Goal: Task Accomplishment & Management: Complete application form

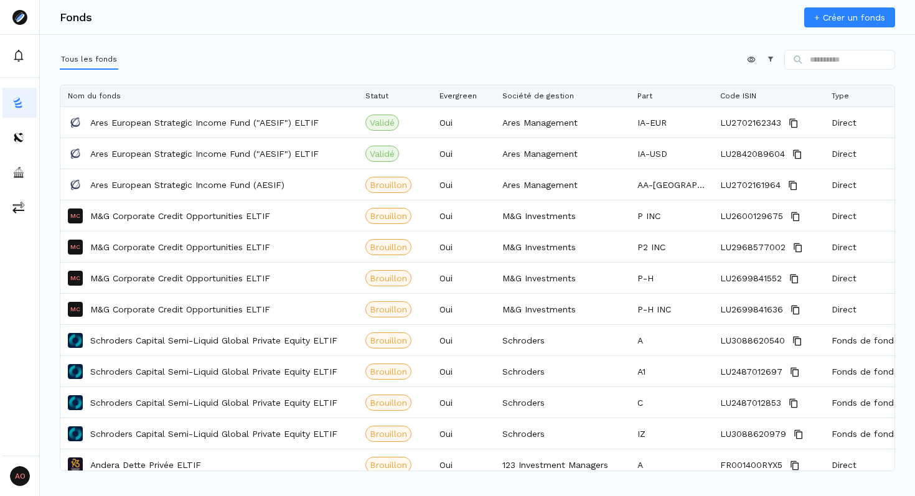
click at [846, 12] on link "+ Créer un fonds" at bounding box center [849, 17] width 91 height 20
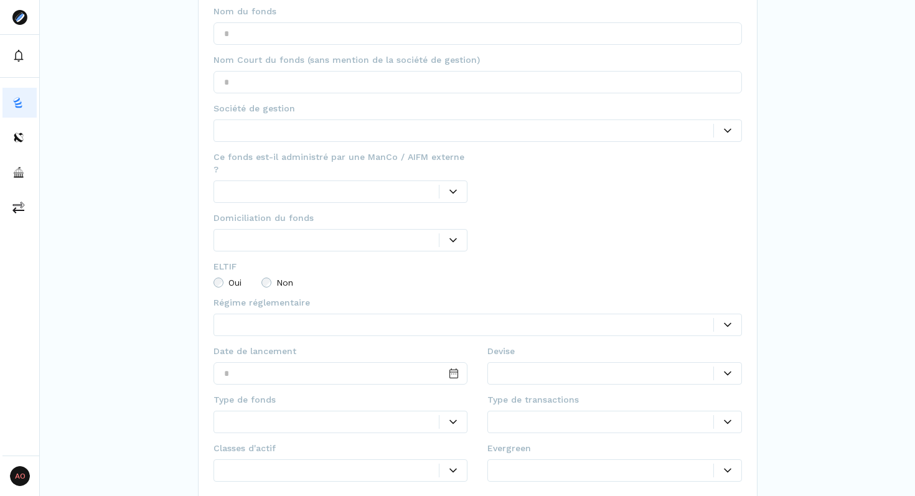
scroll to position [145, 0]
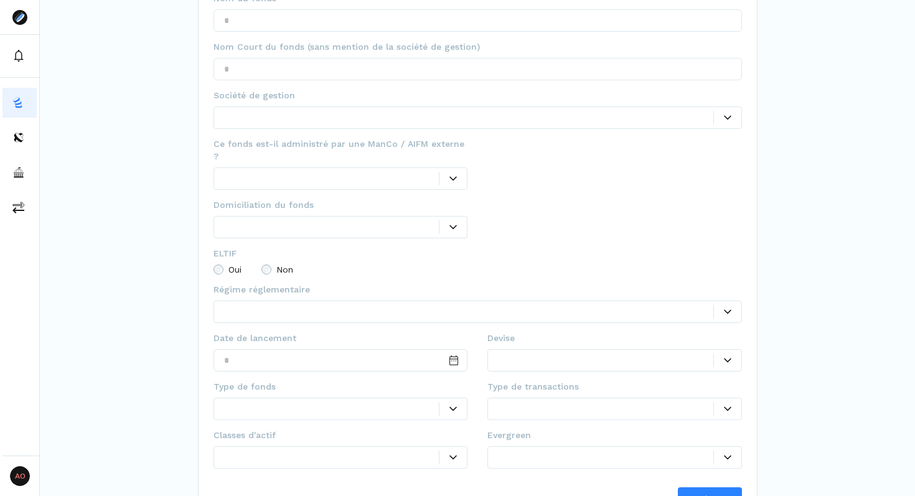
click at [533, 451] on div at bounding box center [605, 457] width 215 height 13
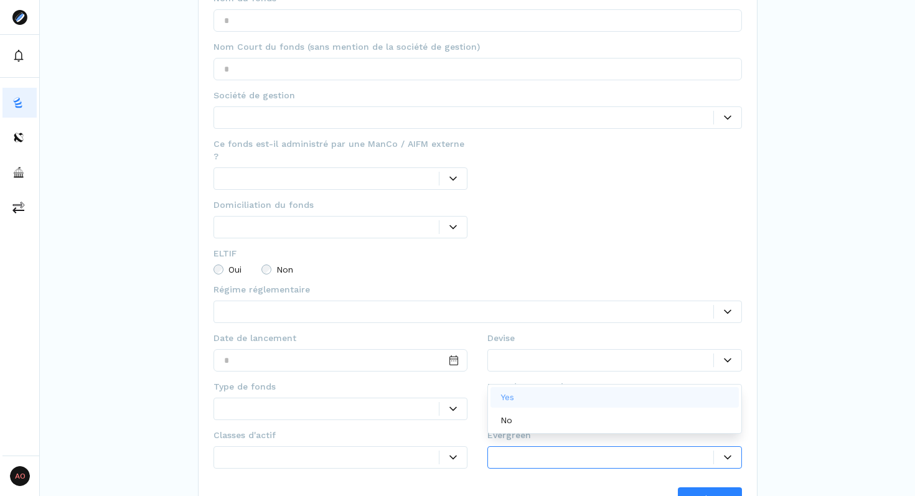
click at [513, 396] on p "Yes" at bounding box center [507, 397] width 14 height 13
click at [314, 452] on div at bounding box center [331, 458] width 215 height 13
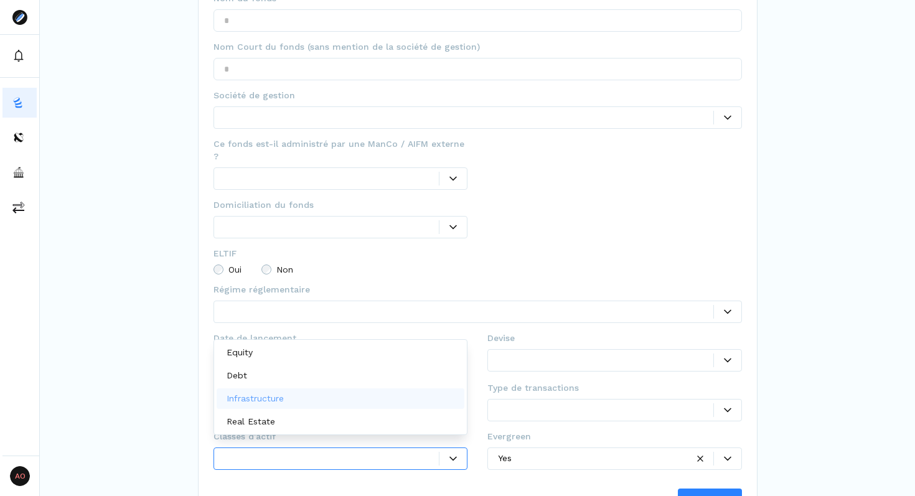
click at [533, 353] on div at bounding box center [605, 359] width 215 height 13
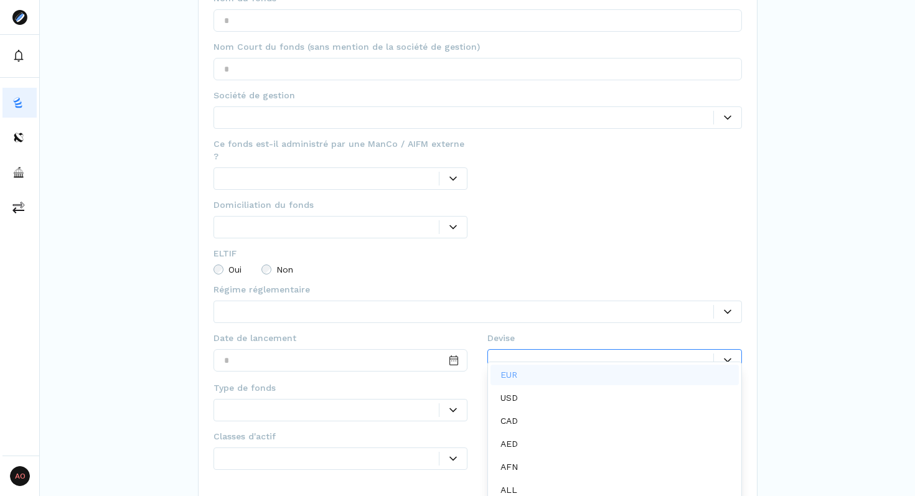
scroll to position [6, 0]
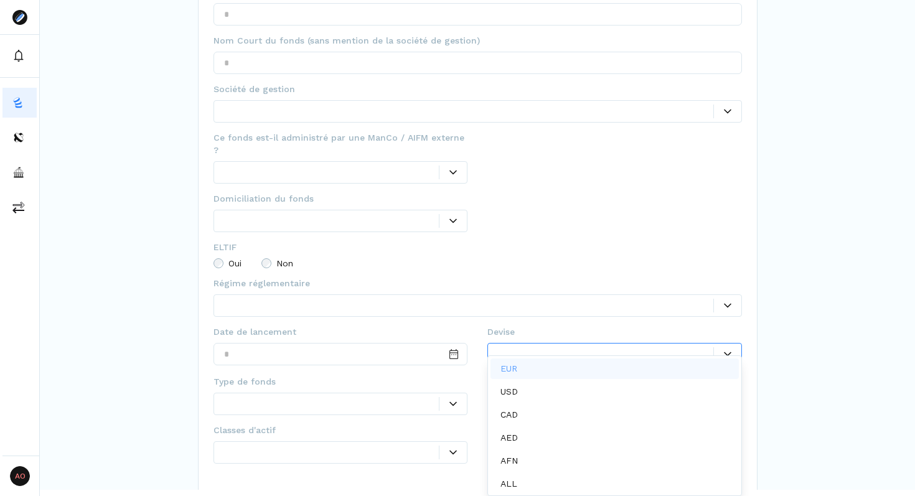
click at [518, 367] on div "EUR" at bounding box center [511, 368] width 22 height 13
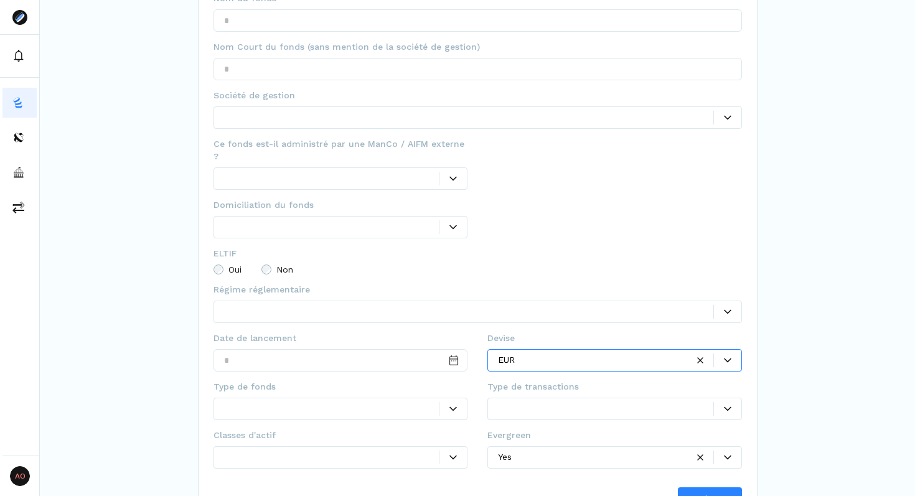
click at [342, 373] on div "Ce champ est obligatoire" at bounding box center [340, 376] width 255 height 7
click at [311, 350] on input "Date input" at bounding box center [340, 360] width 255 height 22
type input "**********"
click at [282, 402] on div at bounding box center [331, 408] width 215 height 13
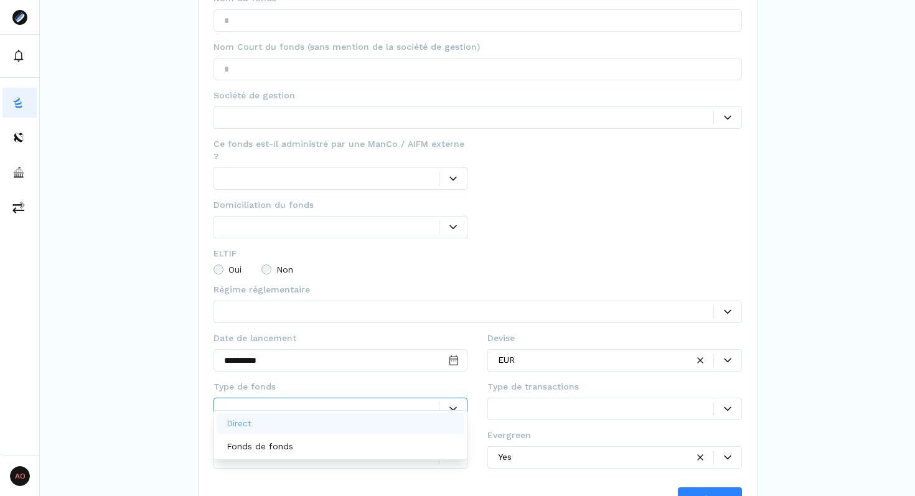
click at [274, 429] on div "Direct" at bounding box center [341, 423] width 248 height 21
click at [263, 451] on div at bounding box center [331, 457] width 215 height 13
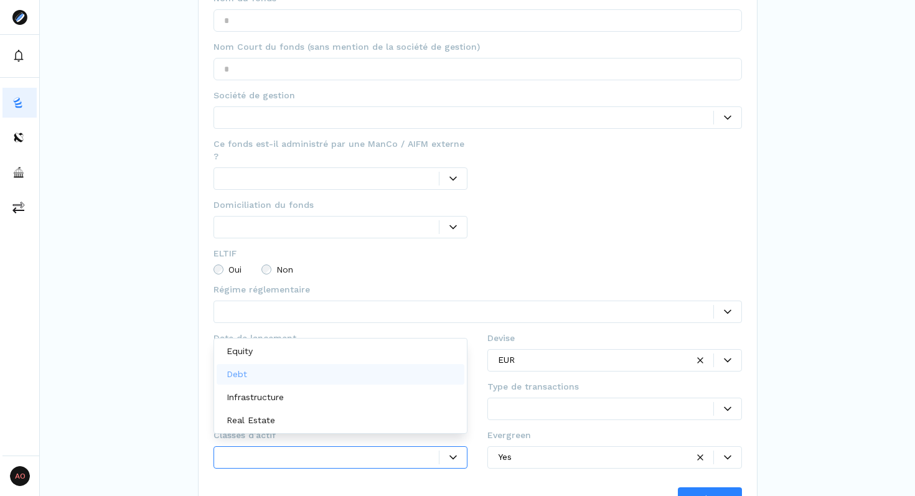
click at [272, 369] on div "Debt" at bounding box center [341, 374] width 248 height 21
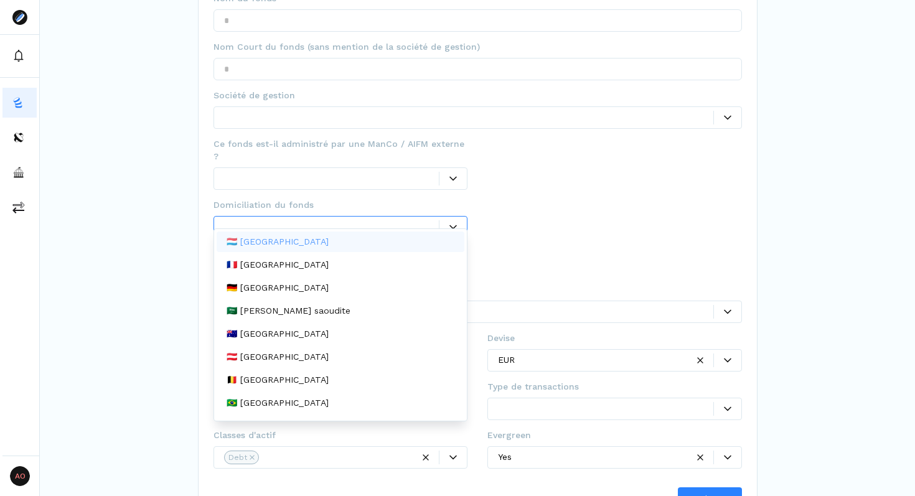
click at [262, 220] on div at bounding box center [331, 226] width 215 height 13
click at [262, 267] on p "🇫🇷 [GEOGRAPHIC_DATA]" at bounding box center [278, 264] width 102 height 13
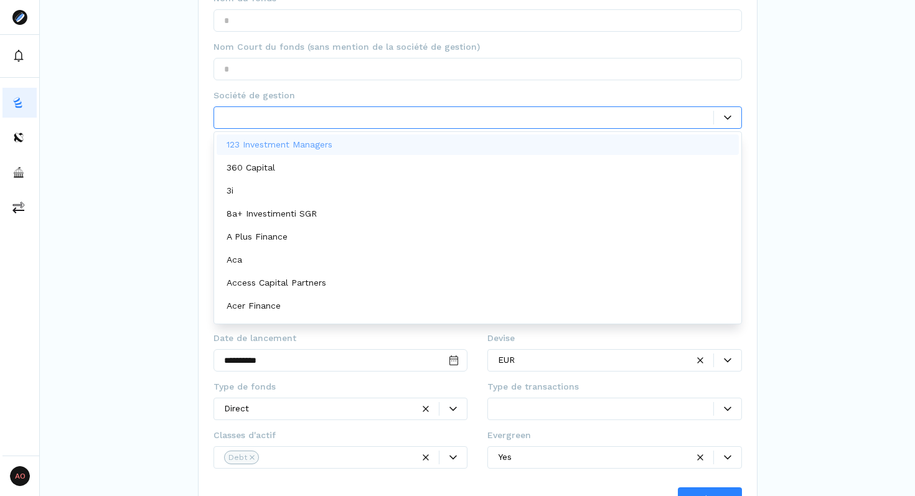
click at [241, 120] on div at bounding box center [468, 117] width 489 height 13
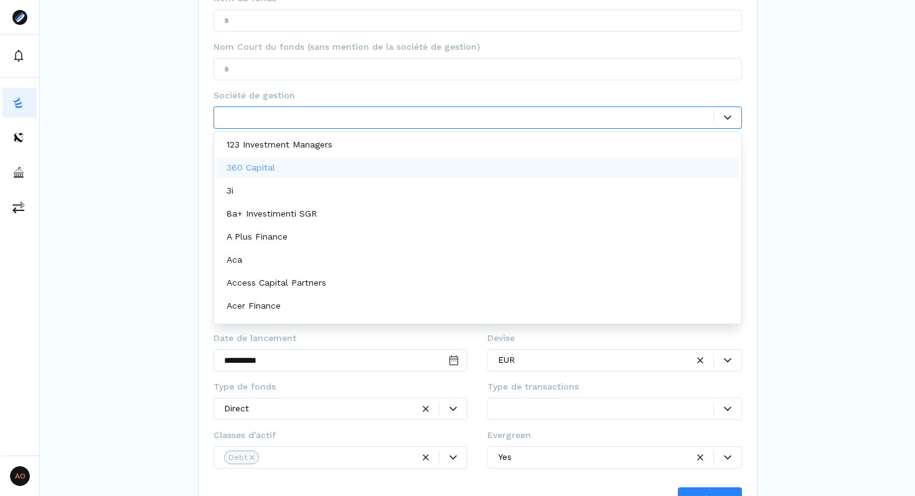
click at [246, 175] on div "360 Capital" at bounding box center [478, 167] width 522 height 21
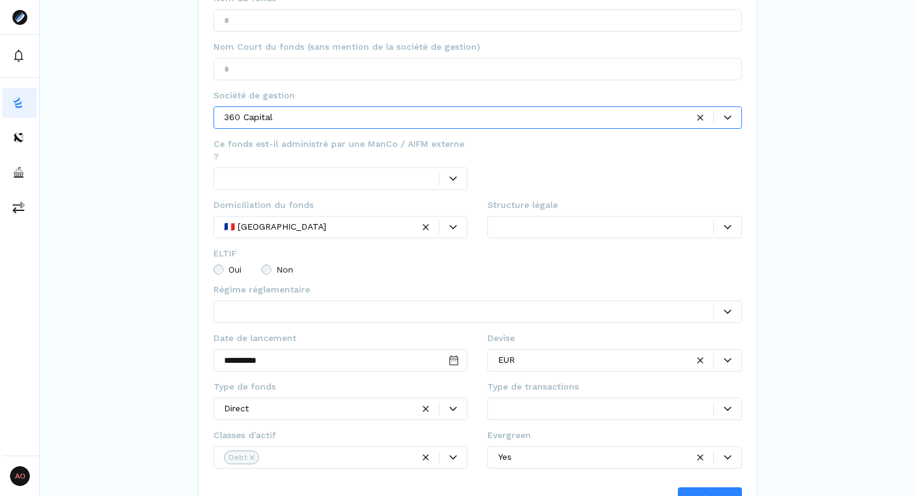
click at [255, 172] on div at bounding box center [331, 178] width 215 height 13
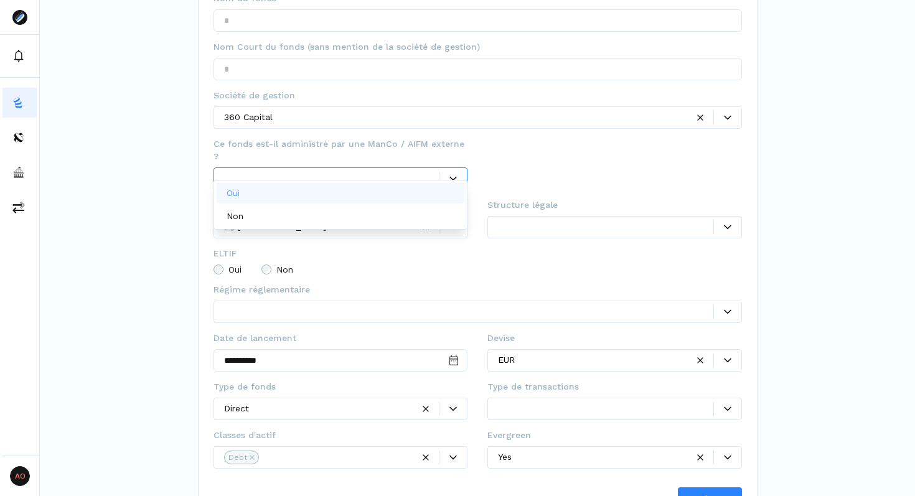
click at [263, 196] on div "Oui" at bounding box center [341, 193] width 248 height 21
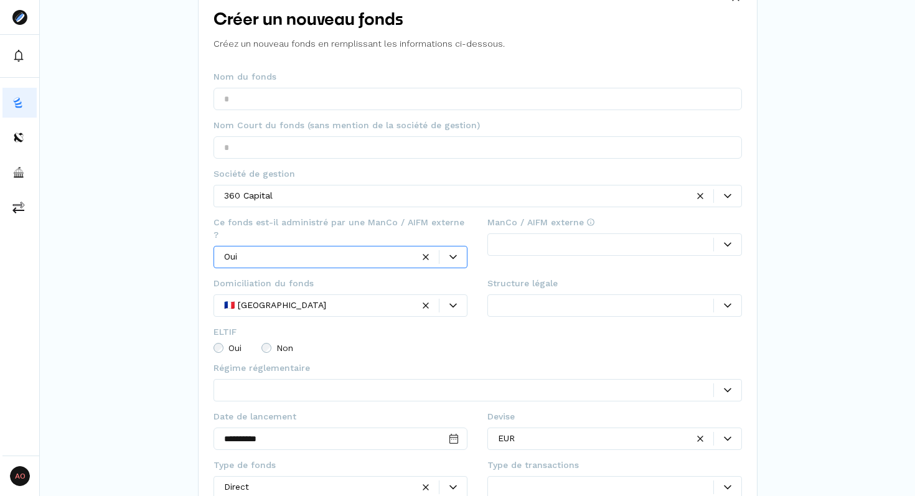
scroll to position [66, 0]
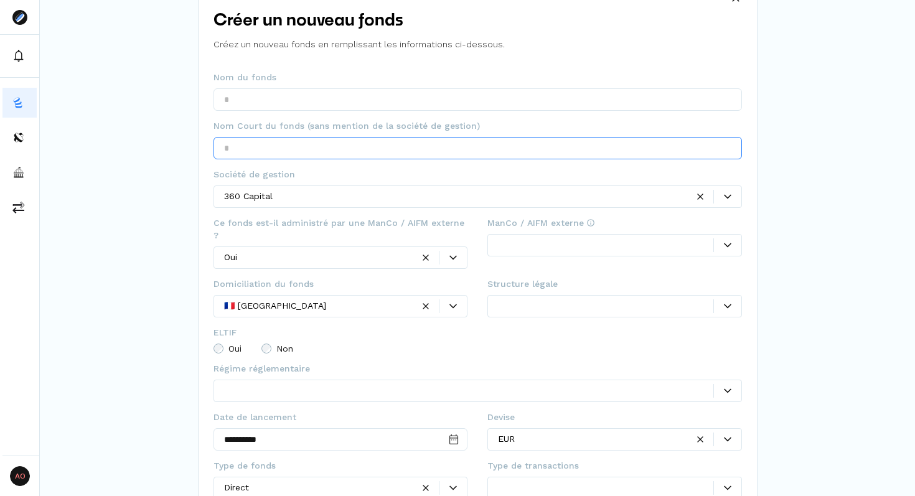
click at [247, 150] on input "text" at bounding box center [477, 148] width 528 height 22
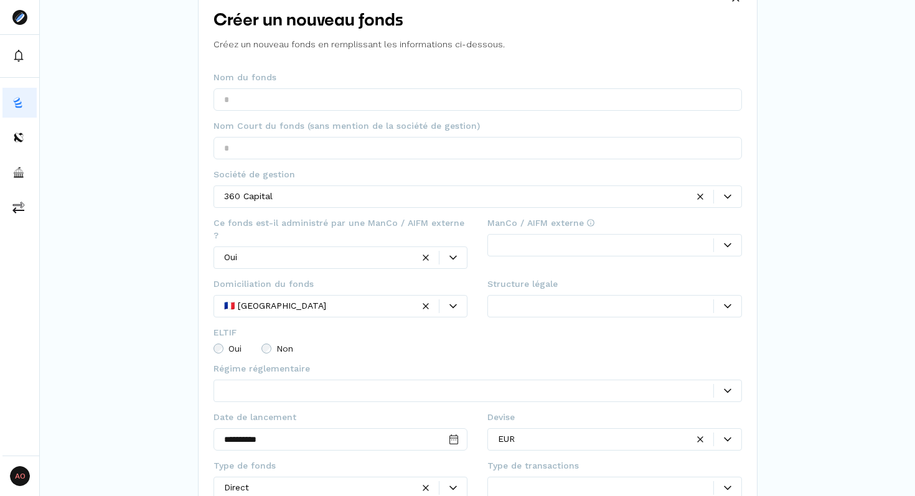
click at [550, 244] on div at bounding box center [605, 244] width 215 height 13
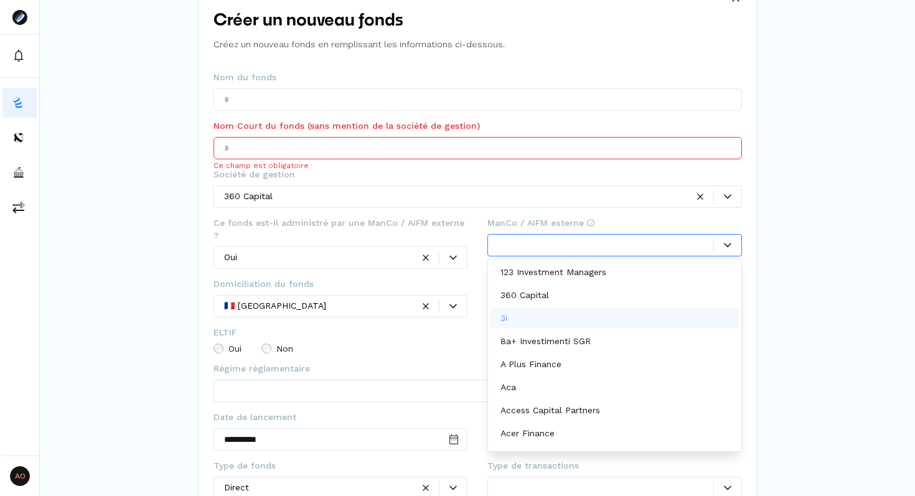
click at [535, 324] on div "3i" at bounding box center [614, 318] width 248 height 21
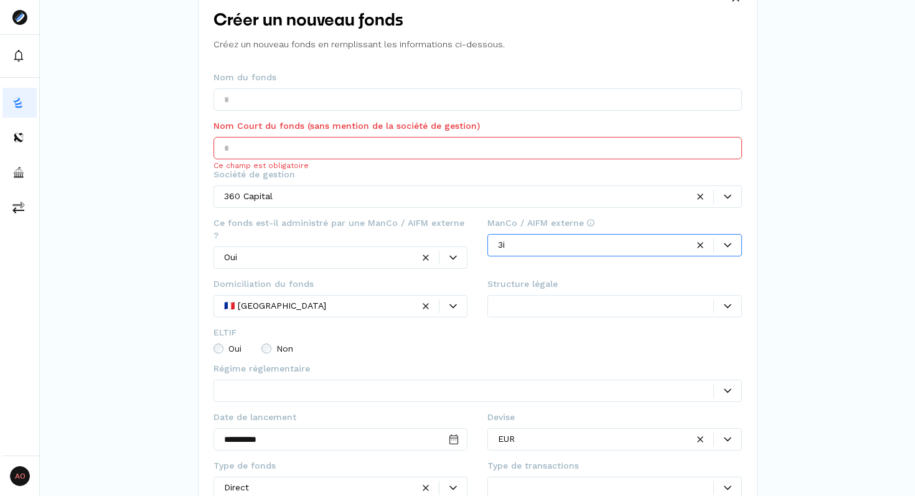
click at [285, 144] on input "text" at bounding box center [477, 148] width 528 height 22
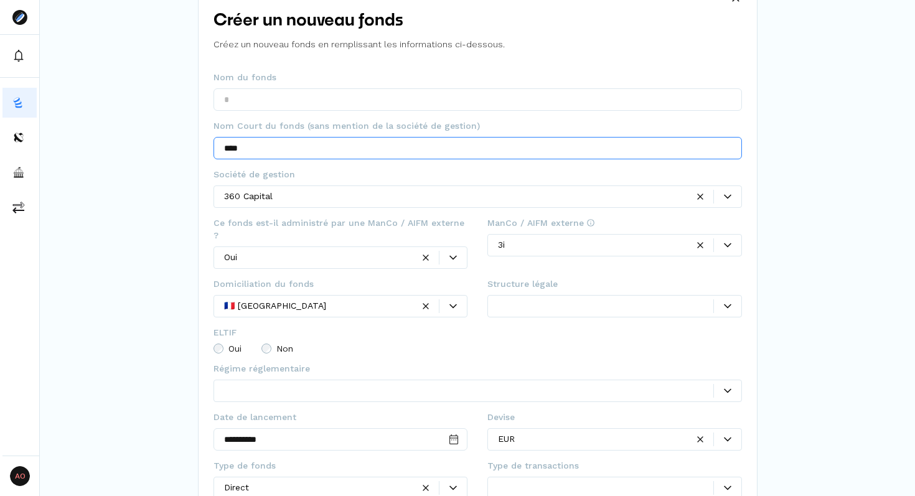
type input "****"
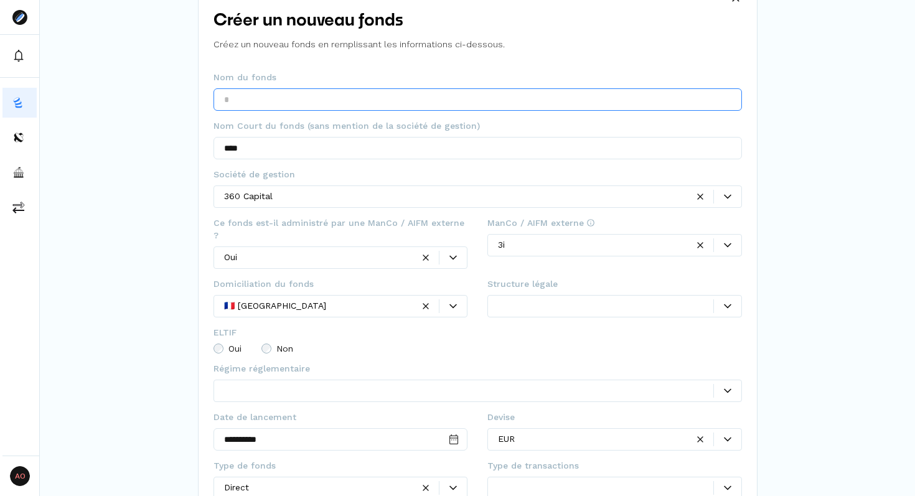
click at [265, 103] on input "text" at bounding box center [477, 99] width 528 height 22
type input "****"
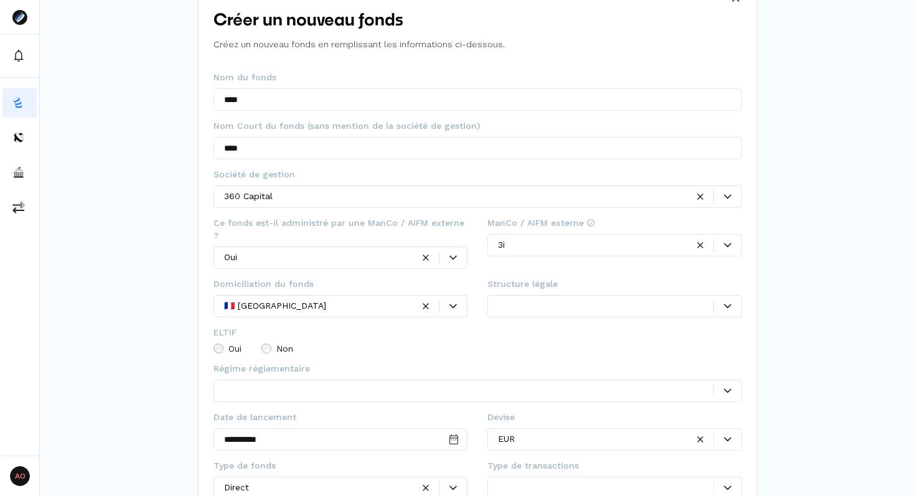
click at [175, 171] on div "**********" at bounding box center [477, 269] width 875 height 670
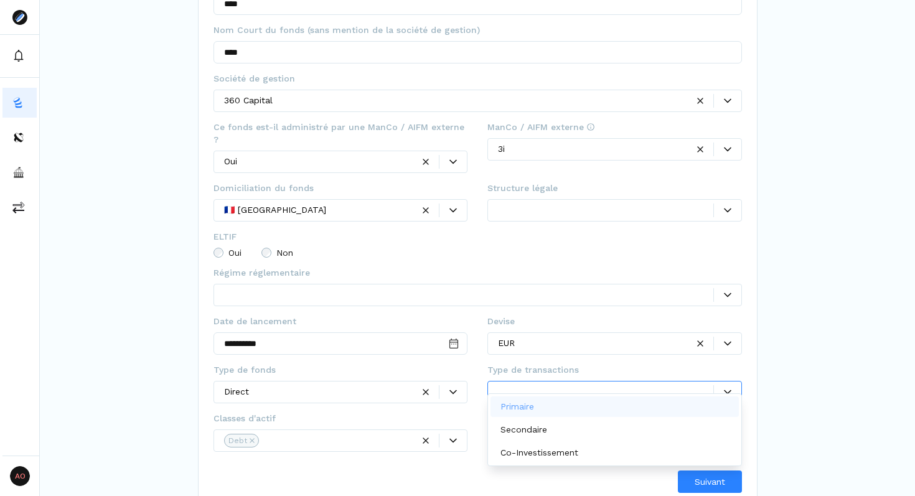
click at [561, 385] on div at bounding box center [605, 391] width 215 height 13
click at [551, 410] on div "Primaire" at bounding box center [614, 406] width 248 height 21
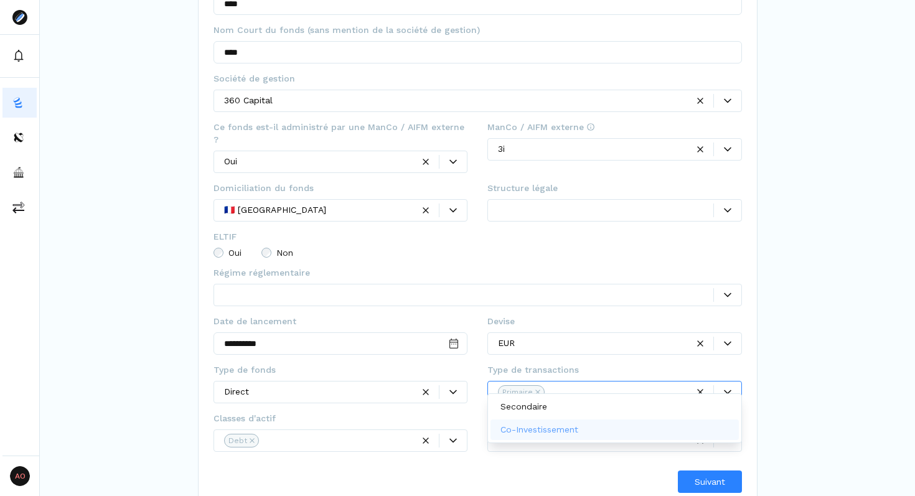
click at [544, 423] on p "Co-Investissement" at bounding box center [539, 429] width 78 height 13
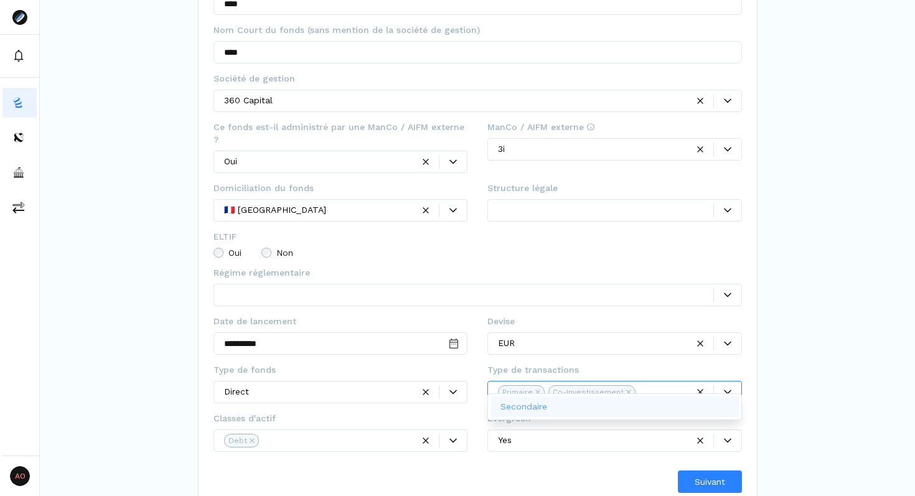
click at [551, 405] on div "Secondaire" at bounding box center [526, 406] width 52 height 13
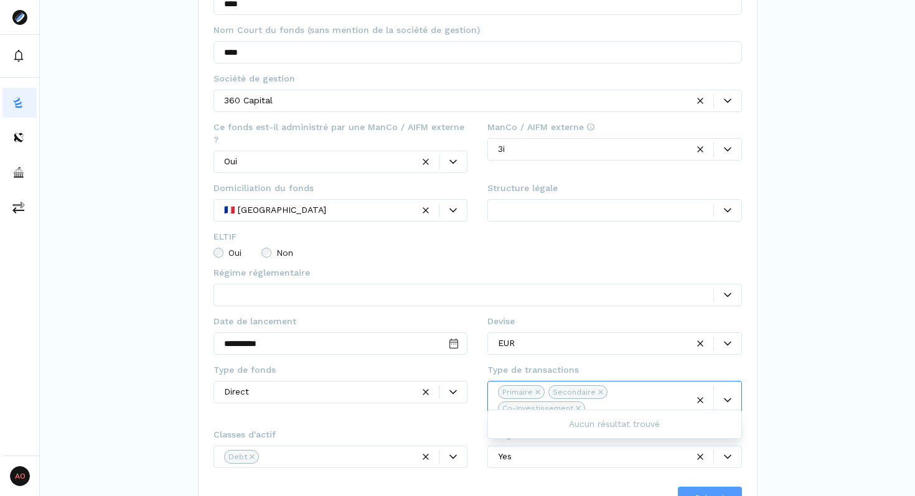
click at [699, 492] on span "Suivant" at bounding box center [710, 498] width 30 height 13
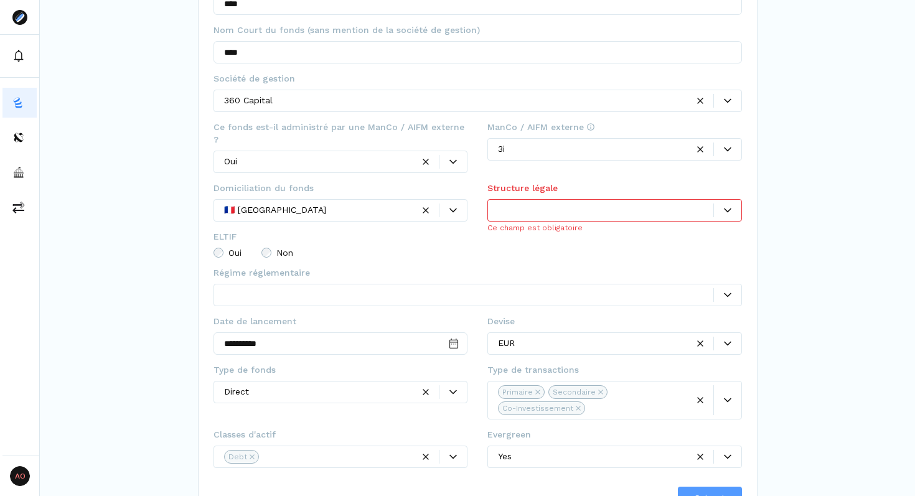
scroll to position [107, 0]
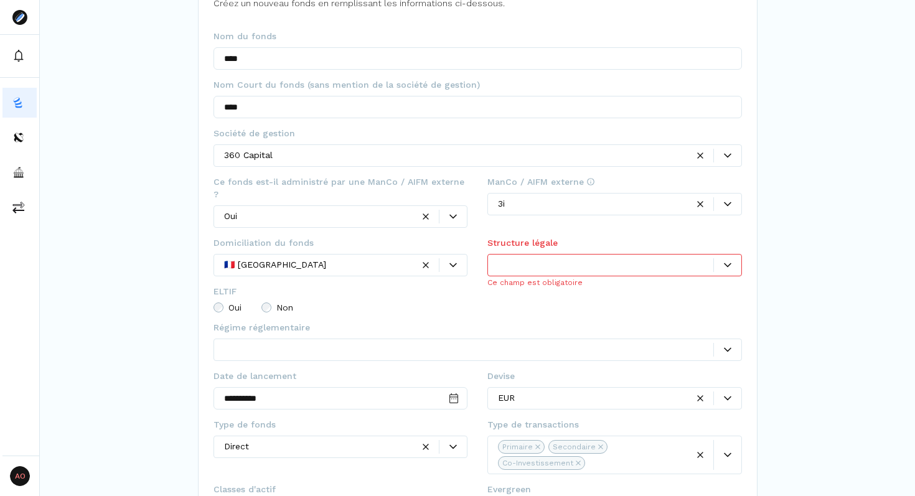
click at [625, 258] on div at bounding box center [605, 264] width 215 height 13
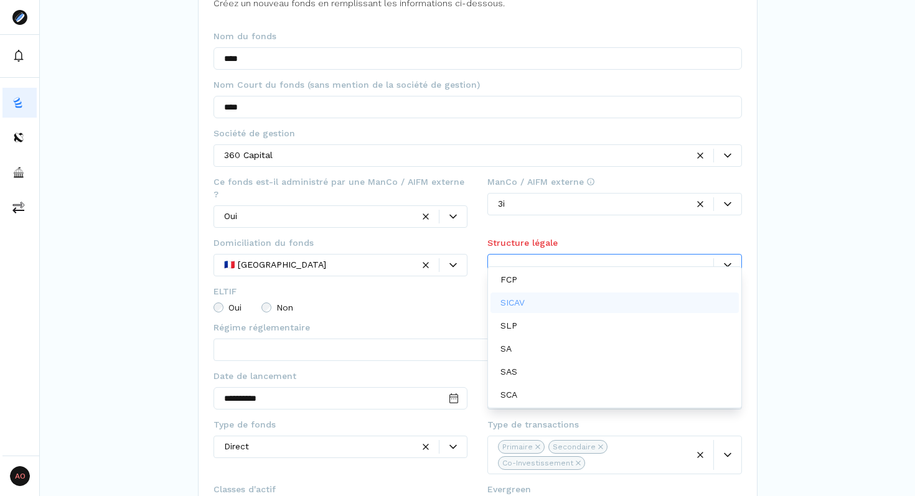
click at [517, 303] on p "SICAV" at bounding box center [512, 302] width 24 height 13
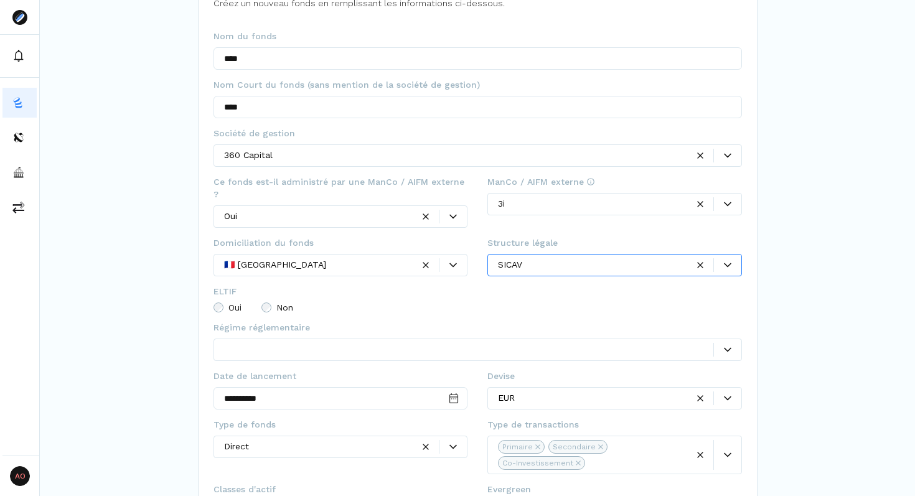
click at [279, 303] on span "Non" at bounding box center [284, 307] width 17 height 9
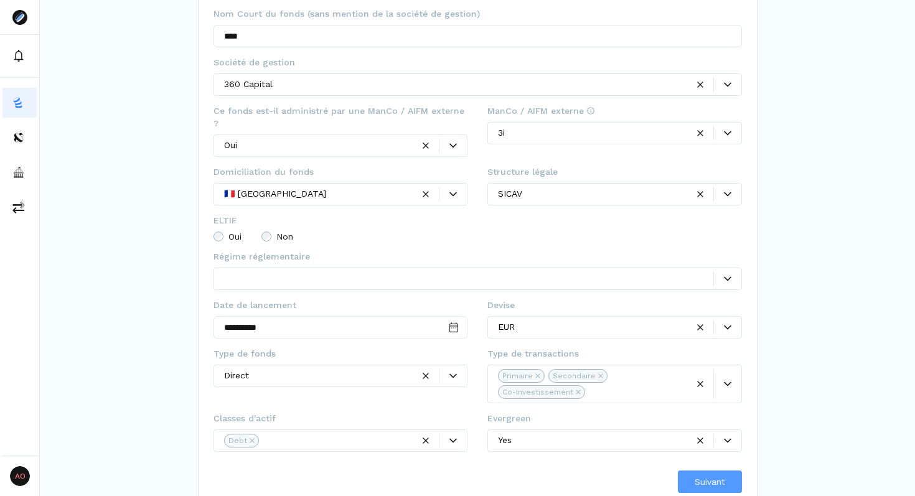
click at [702, 475] on span "Suivant" at bounding box center [710, 481] width 30 height 13
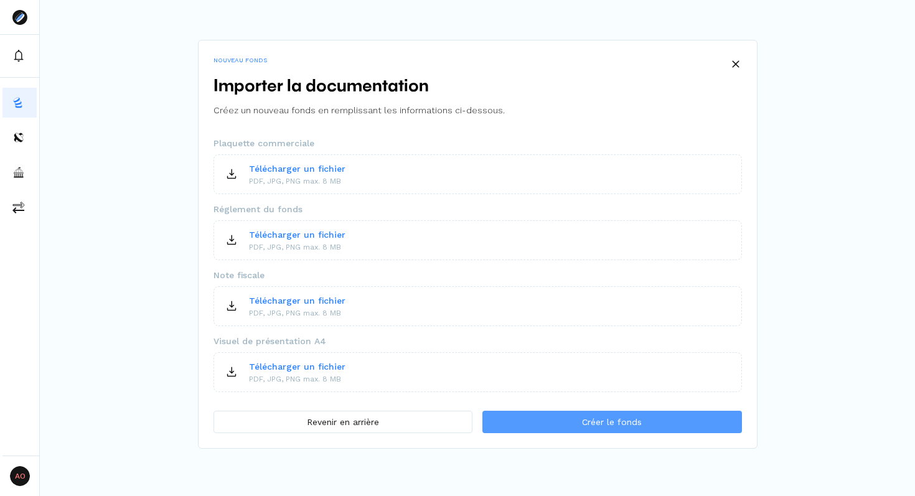
click at [578, 426] on button "Créer le fonds" at bounding box center [611, 422] width 259 height 22
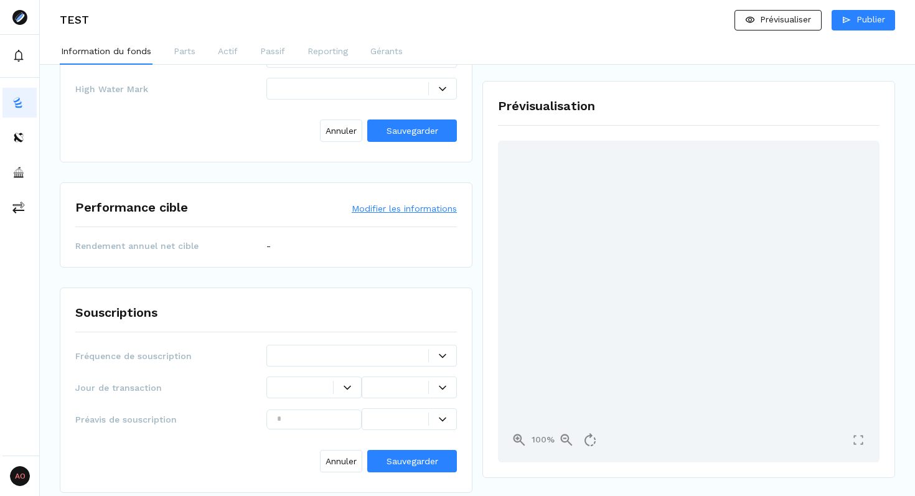
scroll to position [1673, 0]
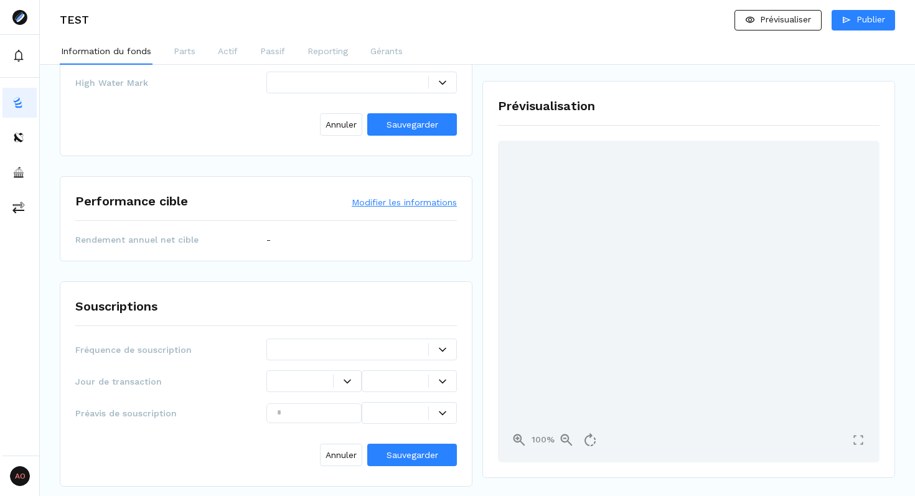
click at [375, 196] on button "Modifier les informations" at bounding box center [404, 202] width 105 height 12
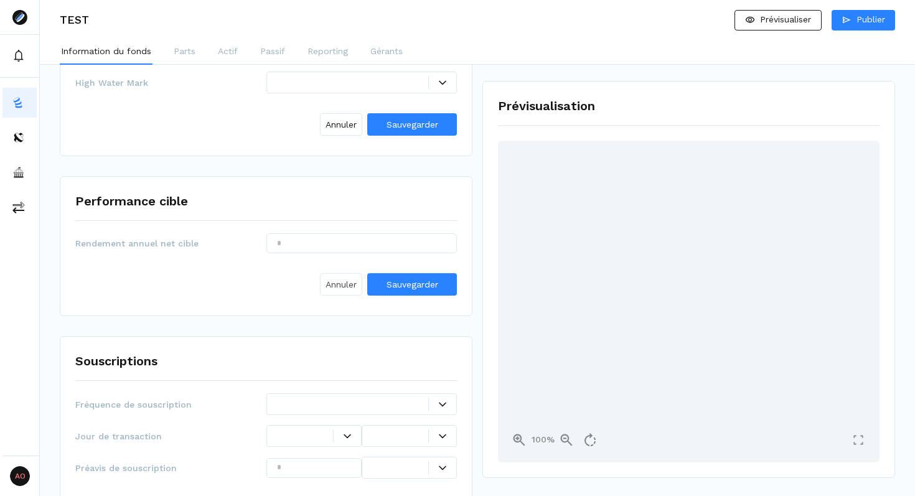
click at [329, 278] on span "Annuler" at bounding box center [340, 284] width 31 height 13
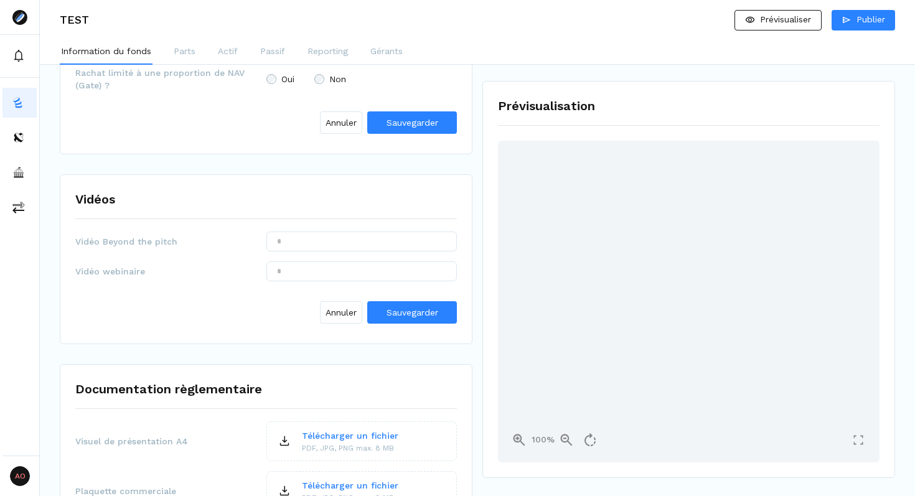
scroll to position [2146, 0]
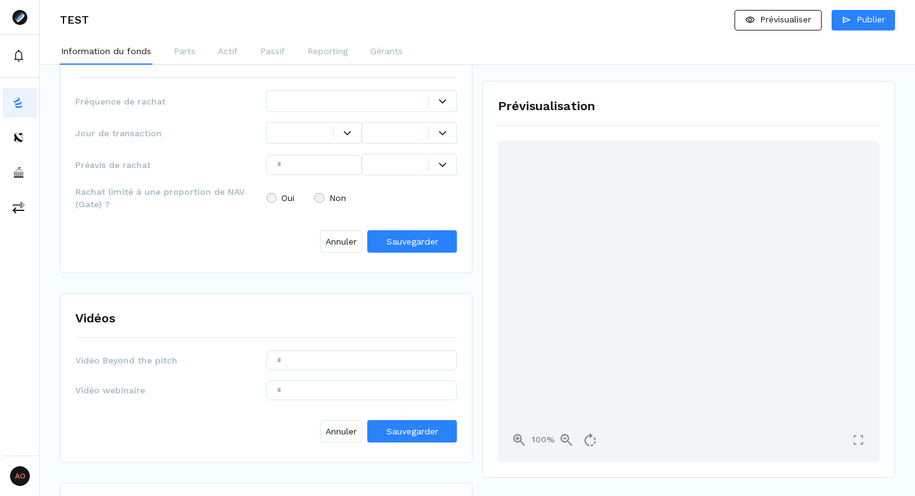
click at [482, 228] on div "Prévisualisation 100%" at bounding box center [688, 279] width 413 height 397
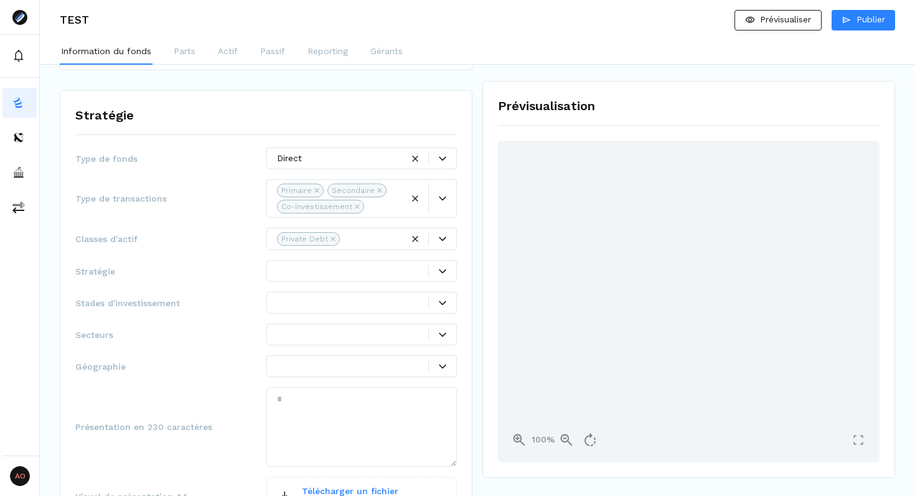
scroll to position [196, 0]
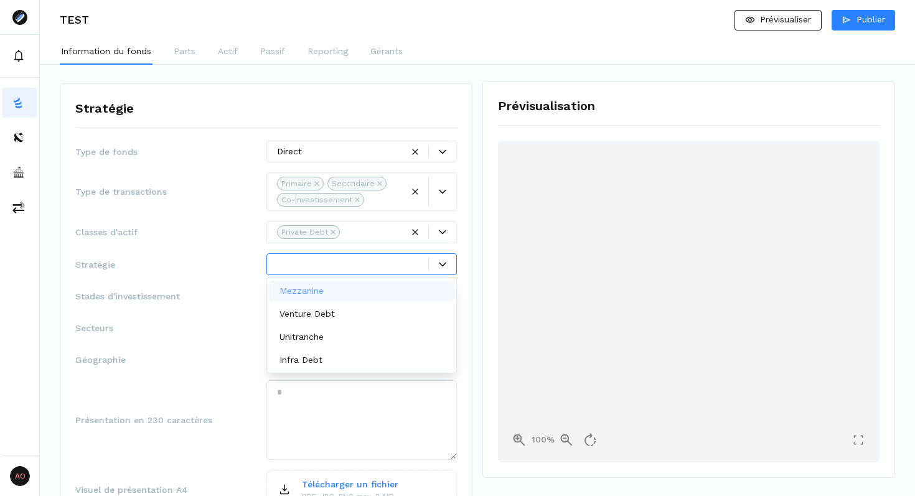
click at [310, 256] on div at bounding box center [361, 264] width 191 height 22
click at [326, 264] on div at bounding box center [353, 264] width 152 height 13
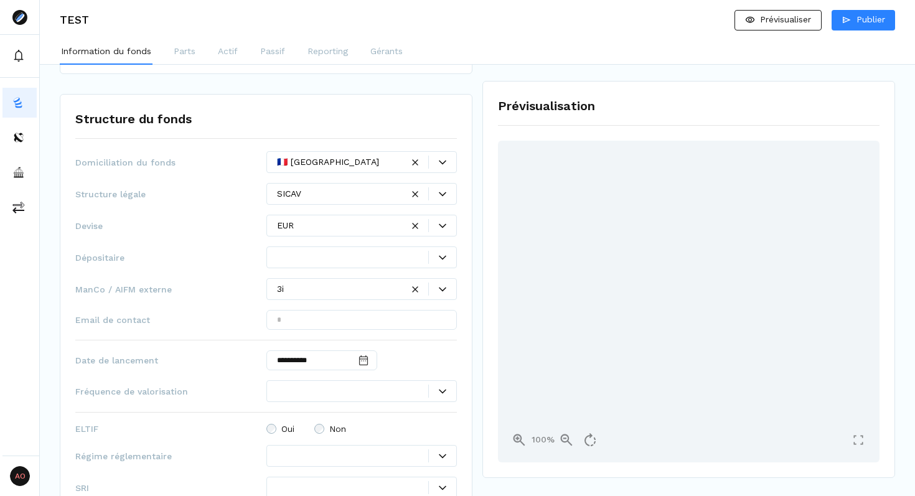
scroll to position [700, 0]
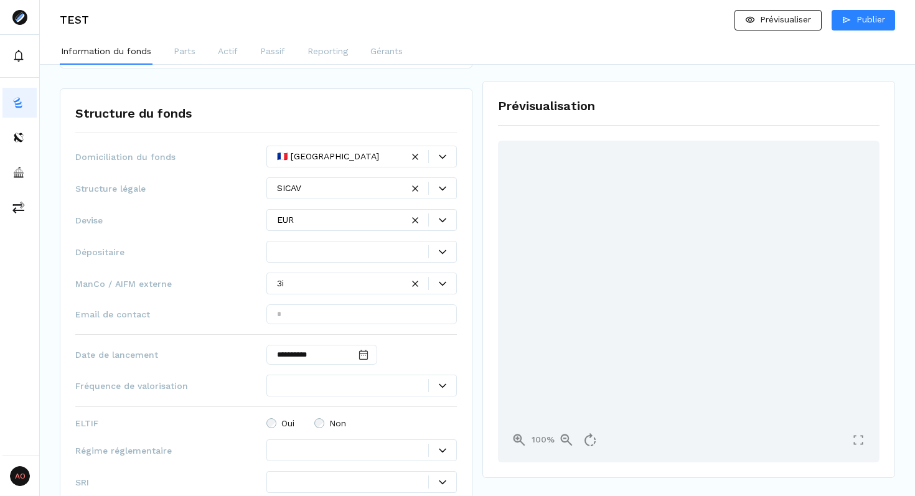
click at [302, 250] on div at bounding box center [353, 251] width 152 height 13
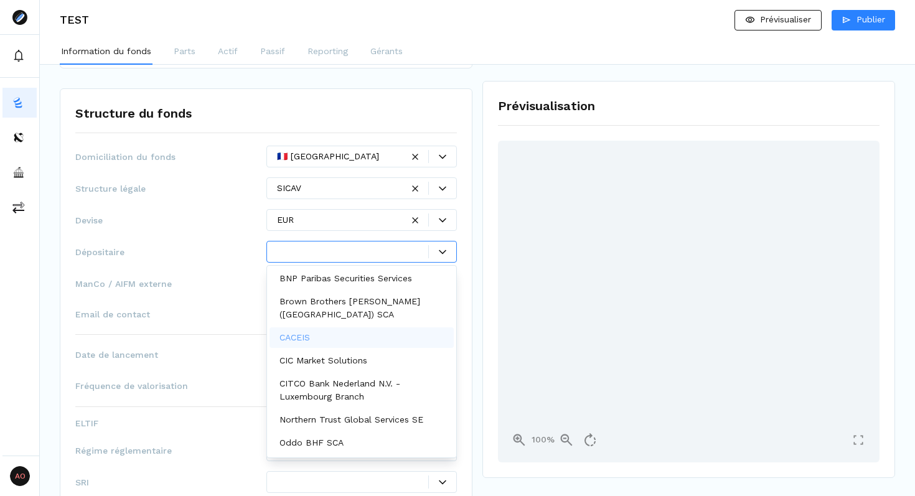
click at [328, 340] on div "CACEIS" at bounding box center [361, 337] width 185 height 21
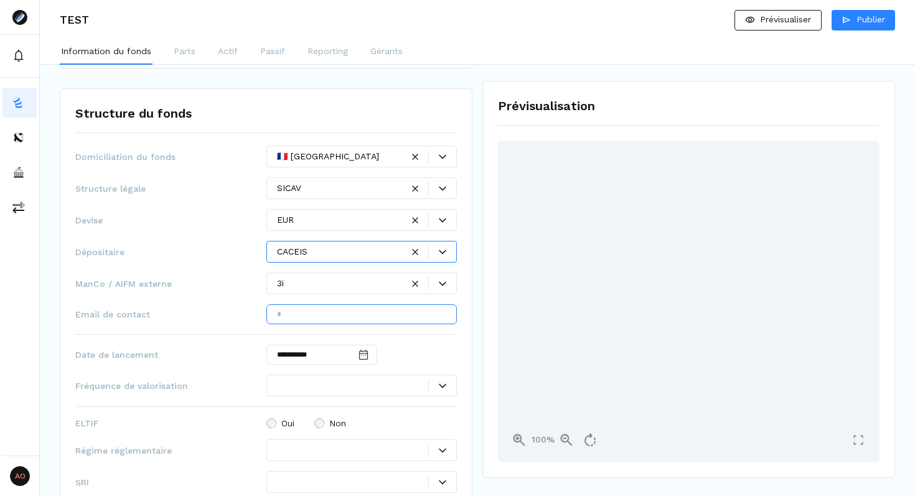
click at [304, 317] on input "text" at bounding box center [361, 314] width 191 height 20
click at [239, 313] on span "Email de contact" at bounding box center [170, 314] width 191 height 12
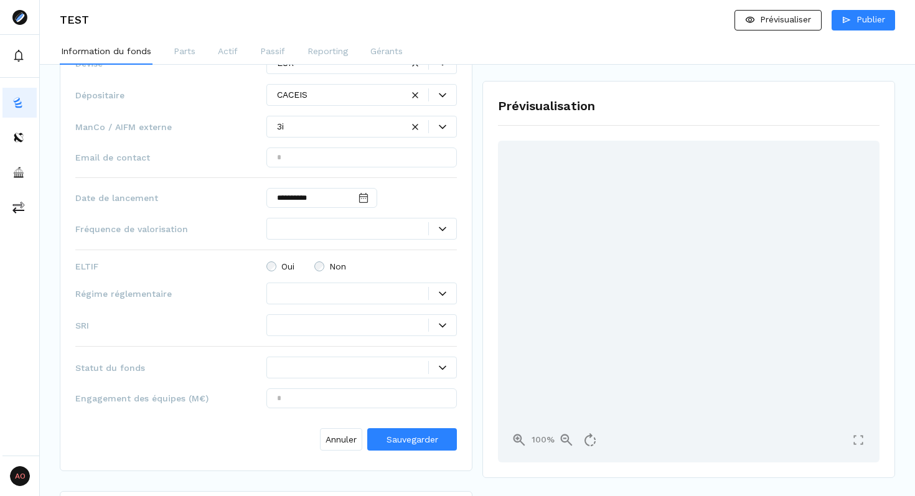
scroll to position [860, 0]
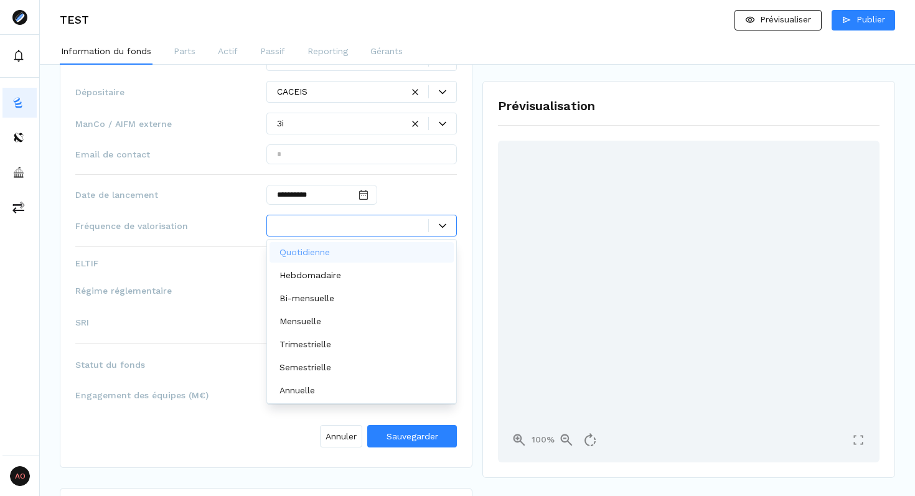
click at [294, 223] on div at bounding box center [353, 225] width 152 height 13
click at [325, 275] on p "Hebdomadaire" at bounding box center [310, 275] width 62 height 13
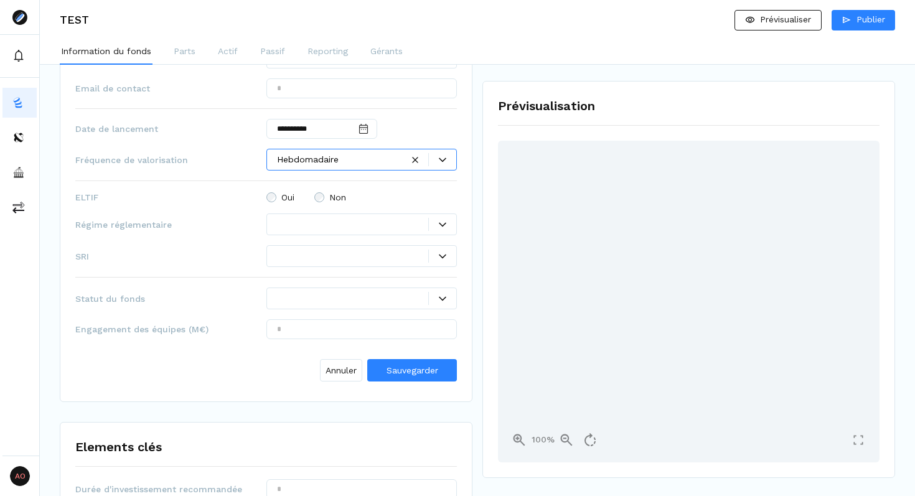
scroll to position [927, 0]
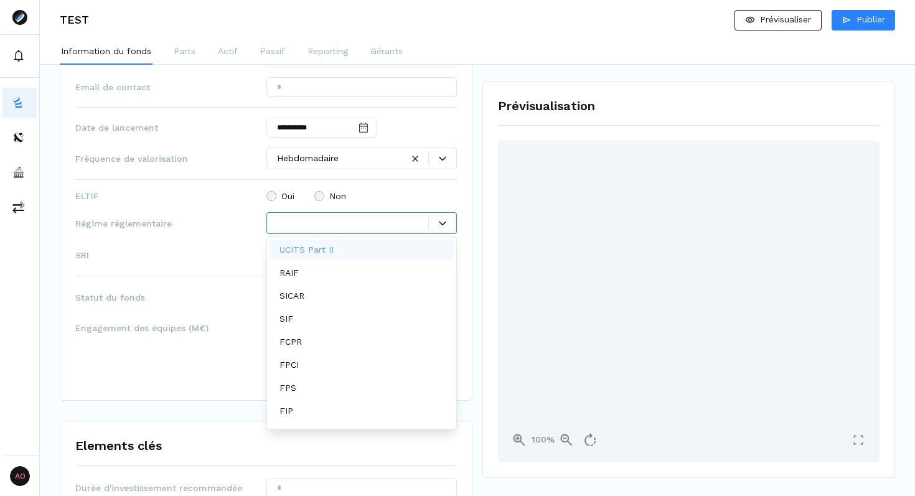
click at [301, 222] on div at bounding box center [353, 223] width 152 height 13
click at [309, 293] on div "SICAR" at bounding box center [294, 295] width 30 height 13
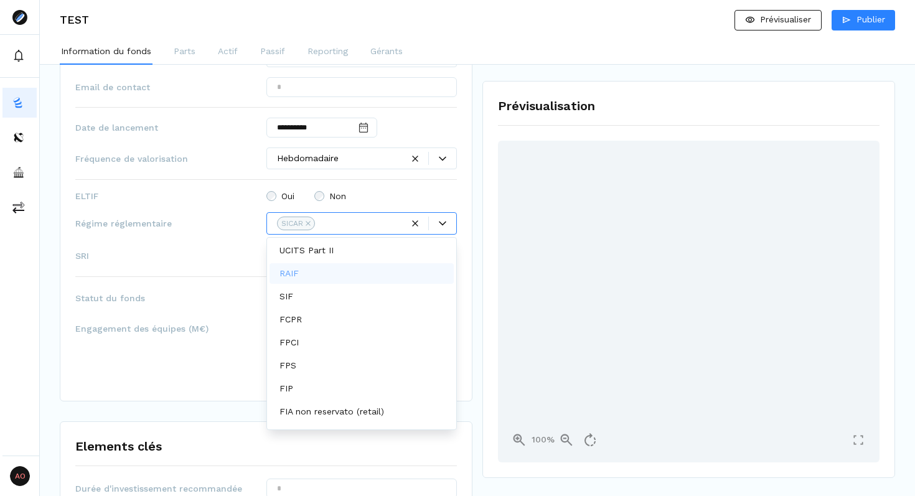
click at [215, 247] on div "SRI" at bounding box center [265, 256] width 381 height 22
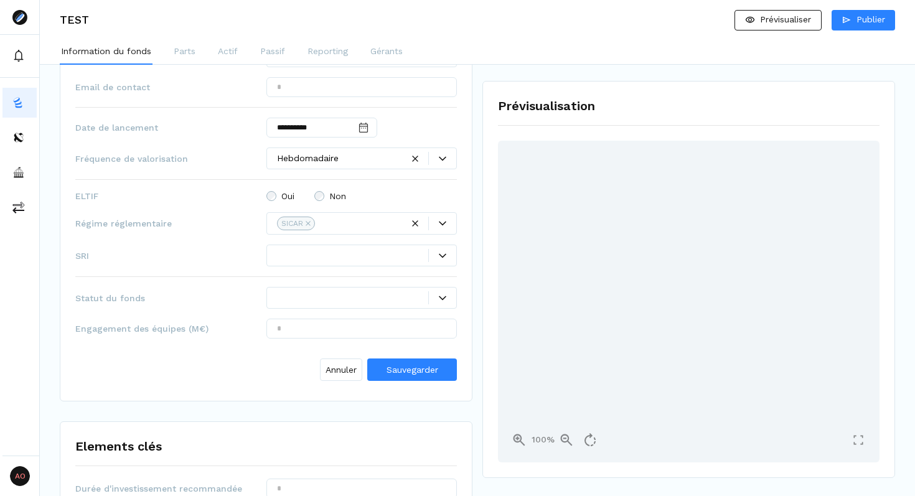
click at [276, 258] on div at bounding box center [361, 256] width 191 height 22
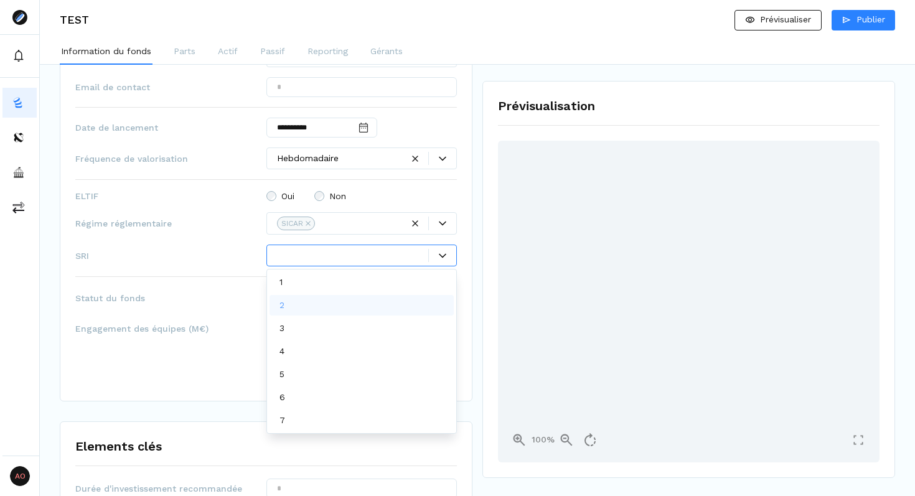
click at [302, 334] on div "3" at bounding box center [361, 328] width 185 height 21
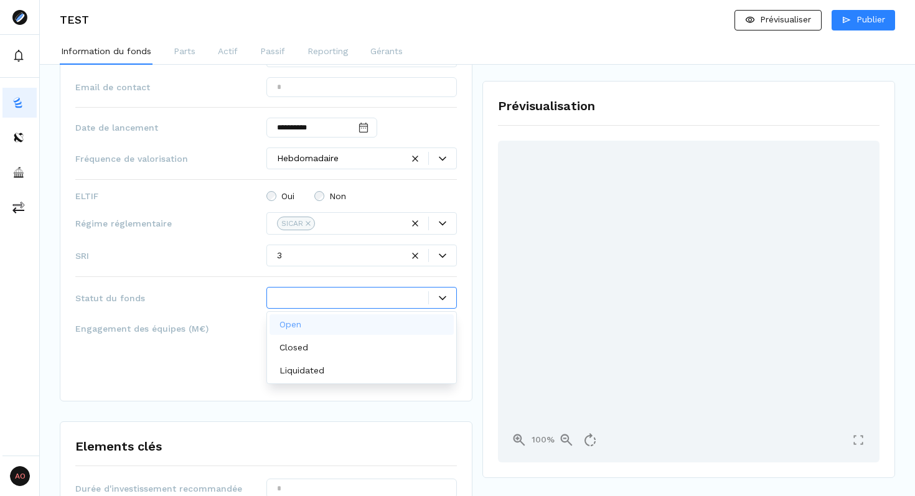
click at [302, 291] on div at bounding box center [361, 298] width 191 height 22
click at [326, 342] on div "Closed" at bounding box center [361, 347] width 185 height 21
click at [305, 301] on div at bounding box center [340, 297] width 126 height 13
click at [295, 325] on p "Open" at bounding box center [290, 324] width 22 height 13
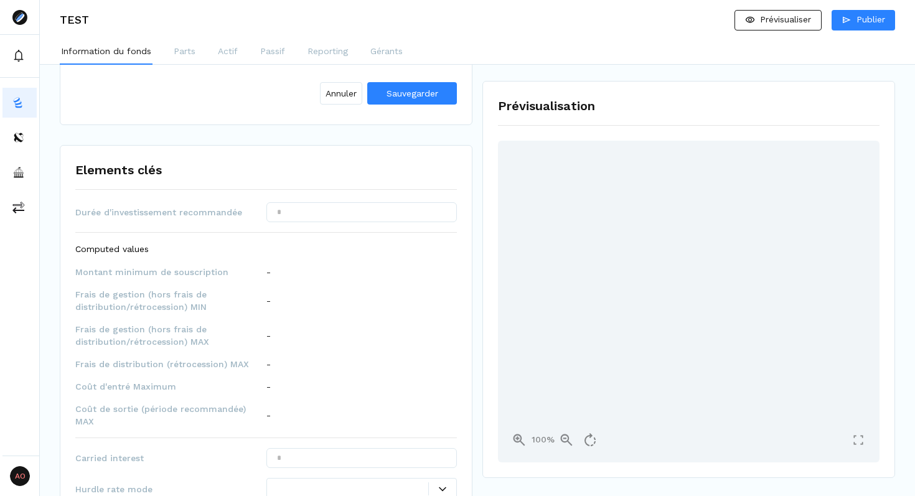
scroll to position [1205, 0]
click at [293, 196] on div "Elements clés Durée d'investissement recommandée Computed values Montant minimu…" at bounding box center [266, 384] width 413 height 481
click at [284, 205] on input "text" at bounding box center [361, 211] width 191 height 20
type input "*****"
click at [316, 178] on div "Elements clés Durée d'investissement recommandée ***** Computed values Montant …" at bounding box center [266, 384] width 413 height 481
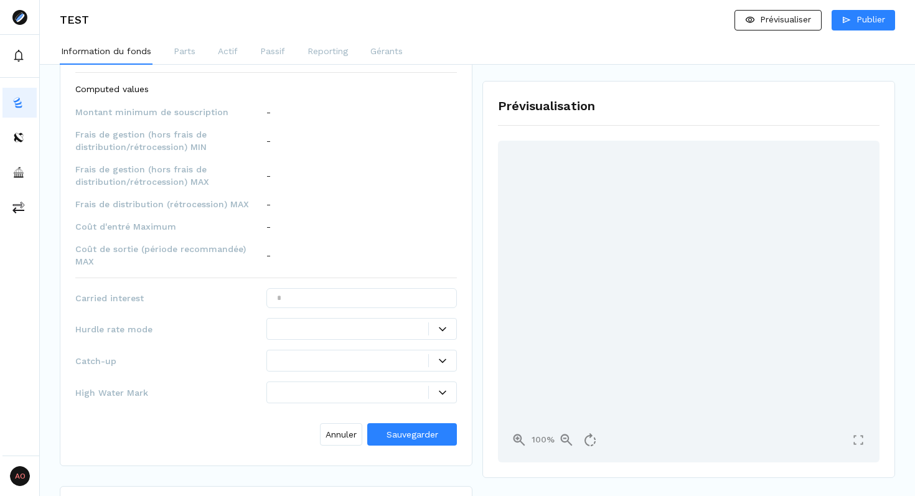
scroll to position [1408, 0]
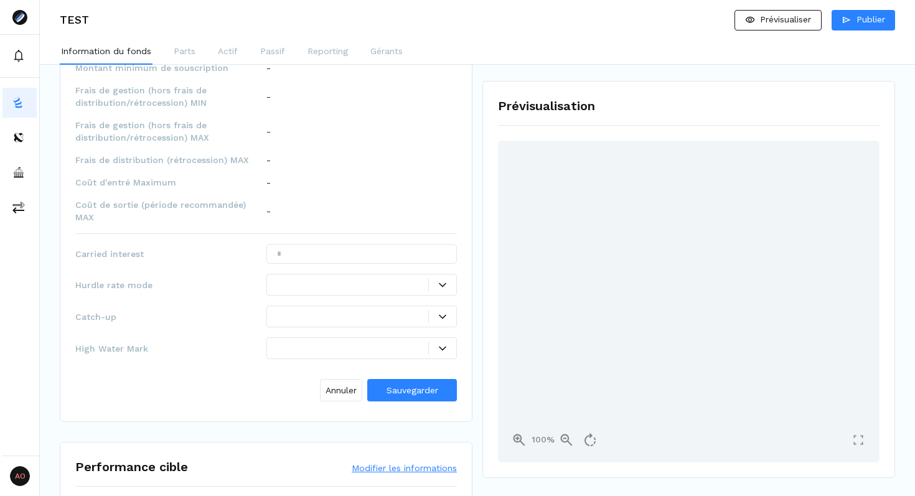
click at [329, 274] on div at bounding box center [361, 285] width 191 height 22
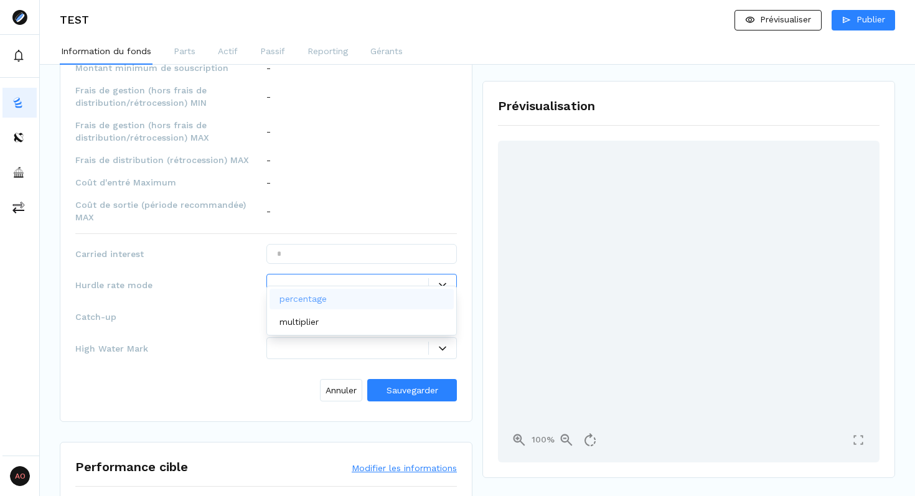
click at [315, 301] on p "percentage" at bounding box center [302, 298] width 47 height 13
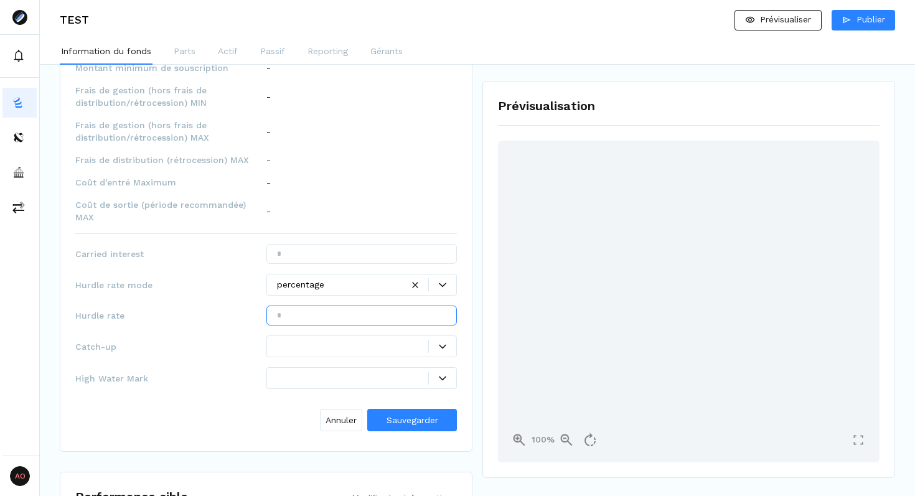
click at [302, 306] on input "text" at bounding box center [361, 316] width 191 height 20
type input "***"
click at [236, 317] on div "Durée d'investissement recommandée ***** Computed values Montant minimum de sou…" at bounding box center [265, 217] width 381 height 438
click at [294, 340] on div at bounding box center [353, 346] width 152 height 13
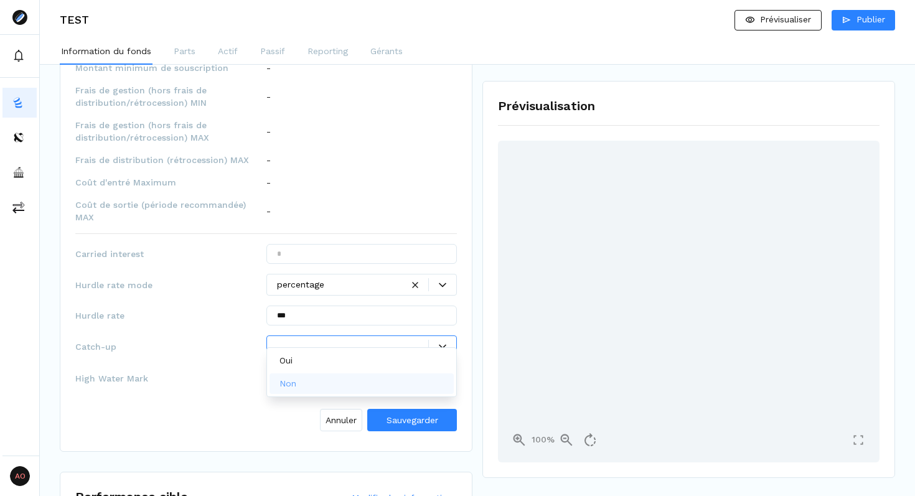
click at [294, 376] on div "Non" at bounding box center [361, 383] width 185 height 21
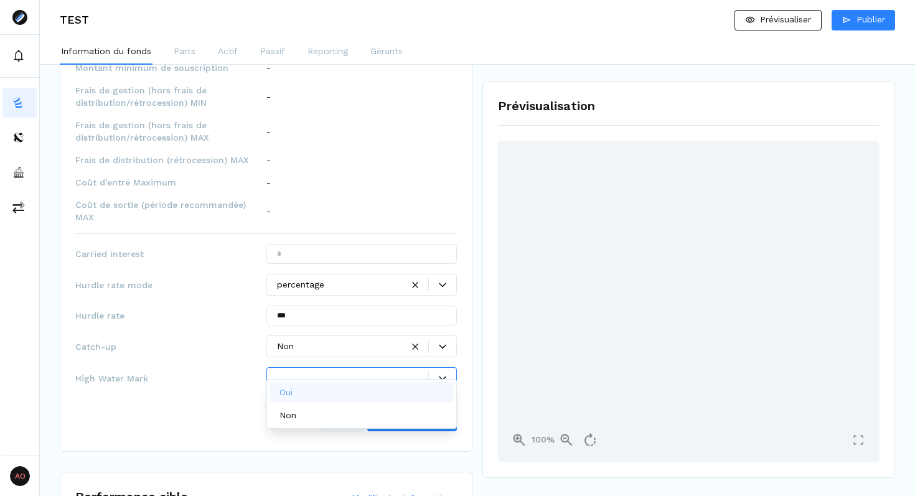
click at [286, 373] on div at bounding box center [361, 378] width 191 height 22
click at [295, 397] on div "Oui" at bounding box center [288, 392] width 18 height 13
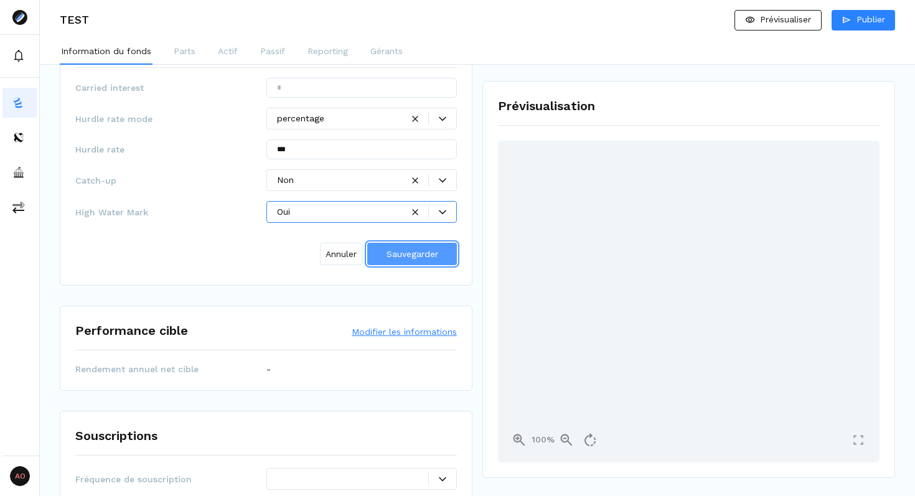
click at [418, 249] on span "Sauvegarder" at bounding box center [412, 254] width 52 height 10
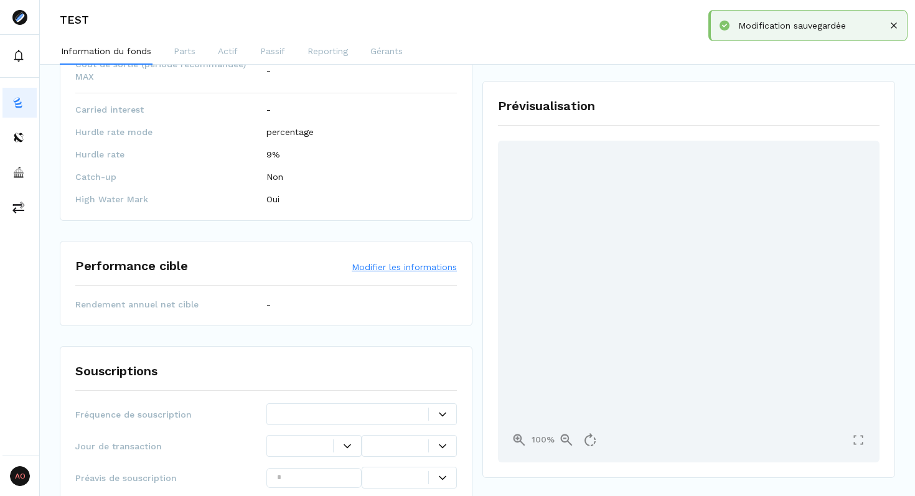
scroll to position [1602, 0]
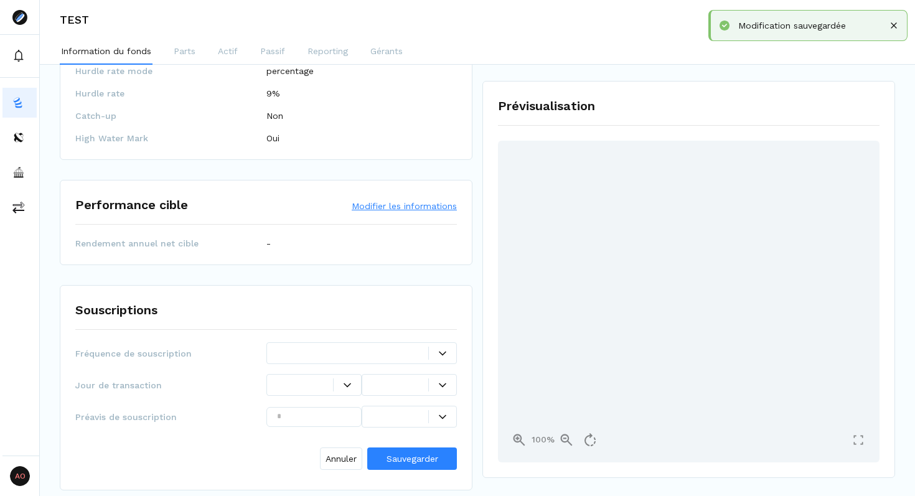
click at [394, 195] on div "Performance cible Modifier les informations" at bounding box center [265, 204] width 381 height 19
click at [383, 200] on button "Modifier les informations" at bounding box center [404, 206] width 105 height 12
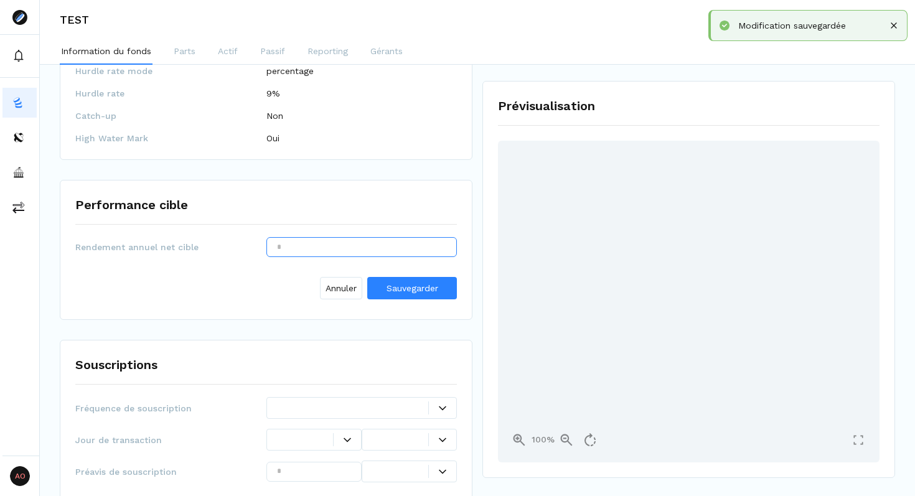
click at [317, 237] on input "text" at bounding box center [361, 247] width 191 height 20
type input "****"
click at [299, 267] on div "Annuler Sauvegarder" at bounding box center [265, 285] width 381 height 37
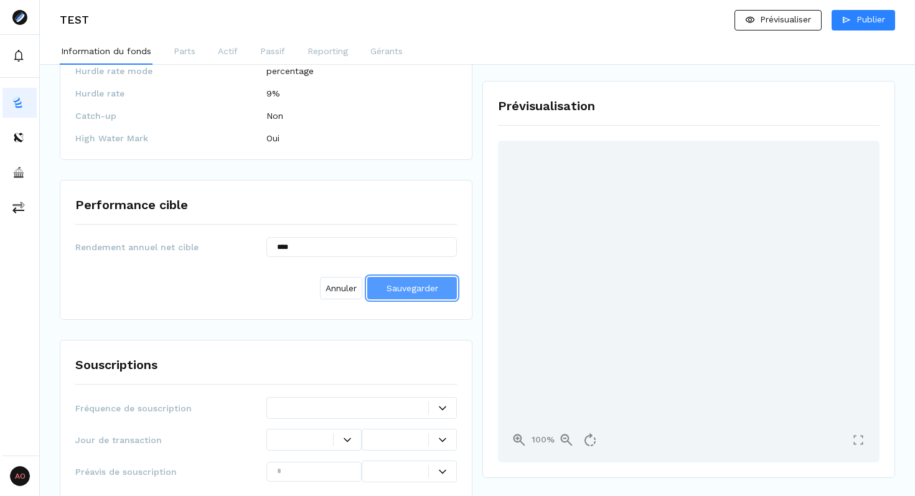
click at [409, 283] on span "Sauvegarder" at bounding box center [412, 288] width 52 height 10
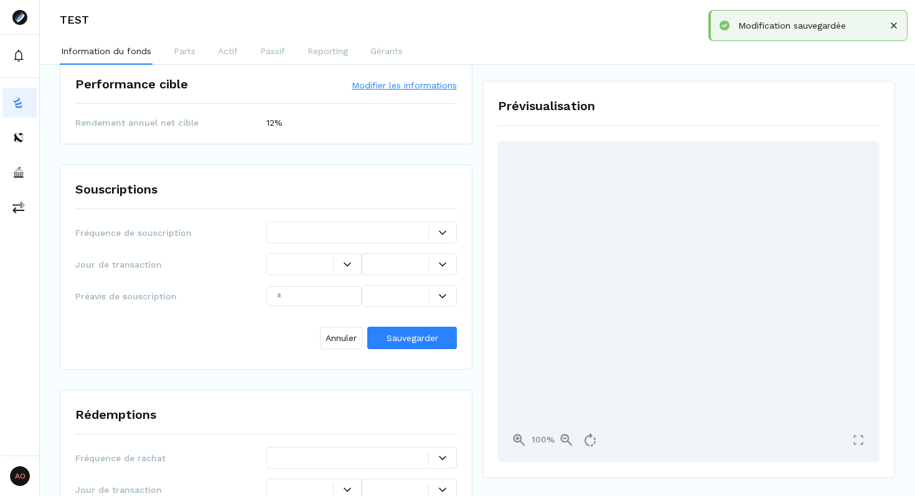
scroll to position [1723, 0]
click at [368, 232] on div "Fréquence de souscription Jour de transaction Préavis de souscription Annuler S…" at bounding box center [265, 287] width 381 height 133
click at [350, 225] on div at bounding box center [353, 231] width 152 height 13
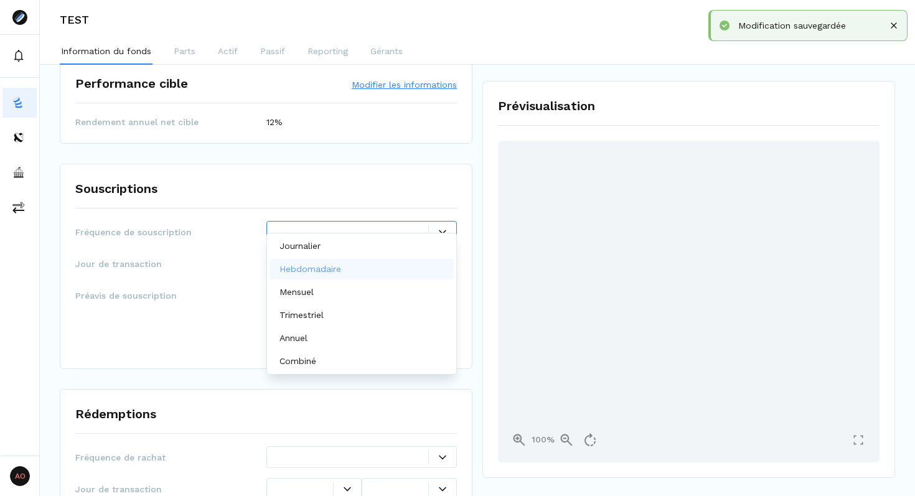
click at [301, 268] on p "Hebdomadaire" at bounding box center [310, 269] width 62 height 13
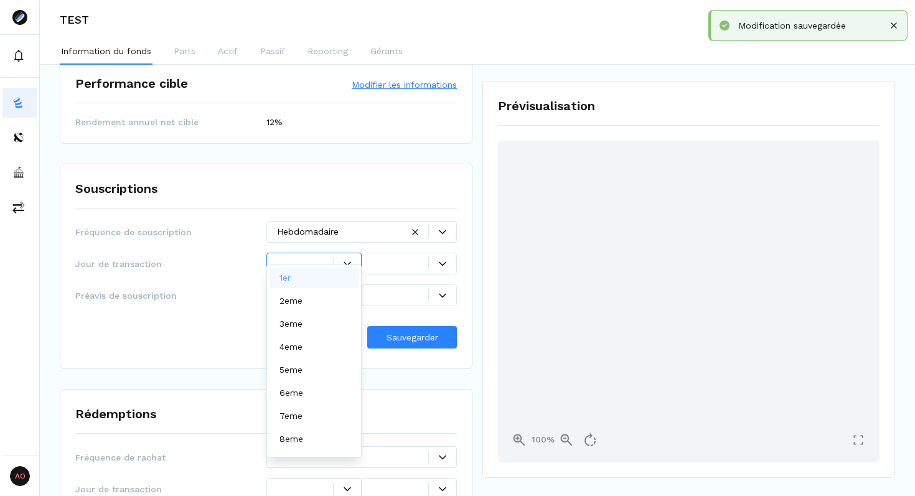
click at [287, 257] on div at bounding box center [305, 263] width 56 height 13
click at [309, 305] on div "2eme" at bounding box center [313, 301] width 89 height 21
click at [370, 253] on div at bounding box center [409, 264] width 95 height 22
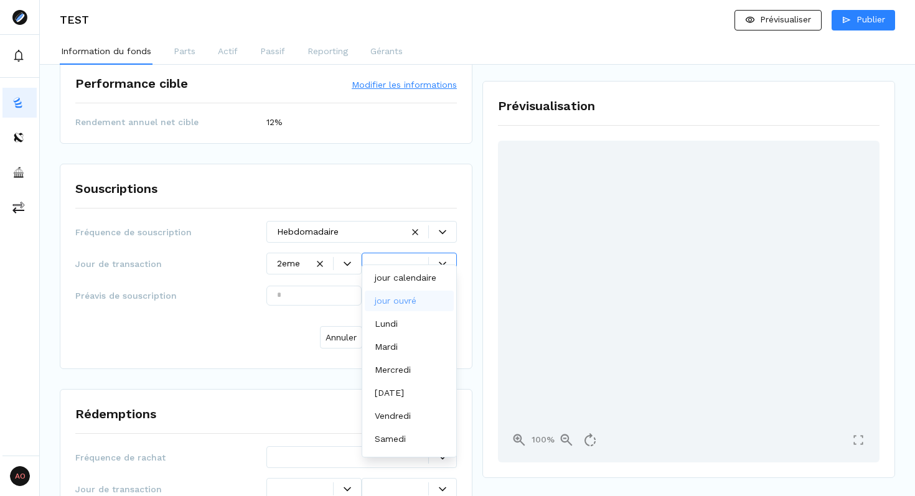
click at [384, 305] on p "jour ouvré" at bounding box center [396, 300] width 42 height 13
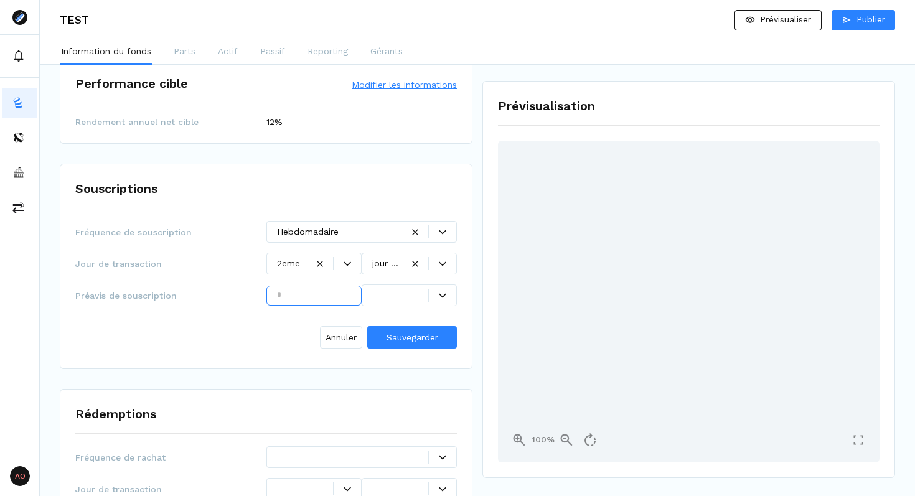
click at [305, 286] on input "text" at bounding box center [313, 296] width 95 height 20
click at [407, 289] on div at bounding box center [400, 295] width 56 height 13
click at [390, 367] on p "mois" at bounding box center [385, 368] width 20 height 13
click at [316, 287] on input "text" at bounding box center [313, 296] width 95 height 20
type input "*"
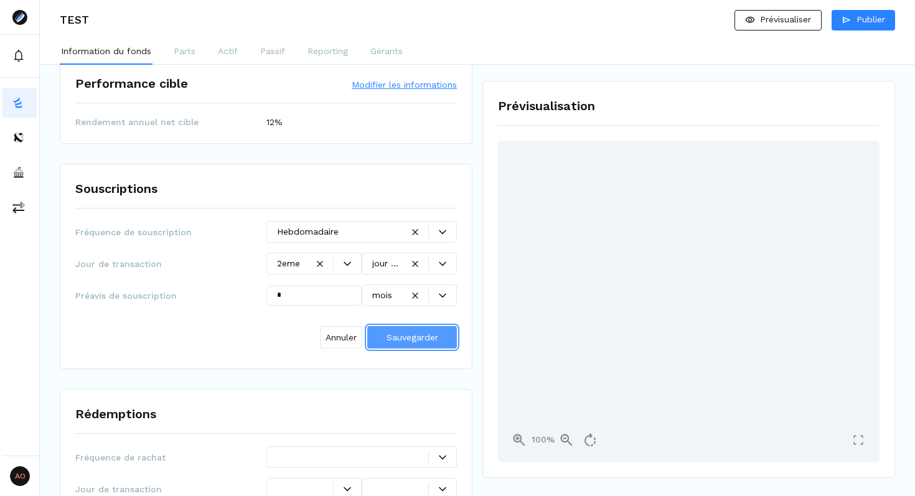
click at [402, 326] on button "Sauvegarder" at bounding box center [412, 337] width 90 height 22
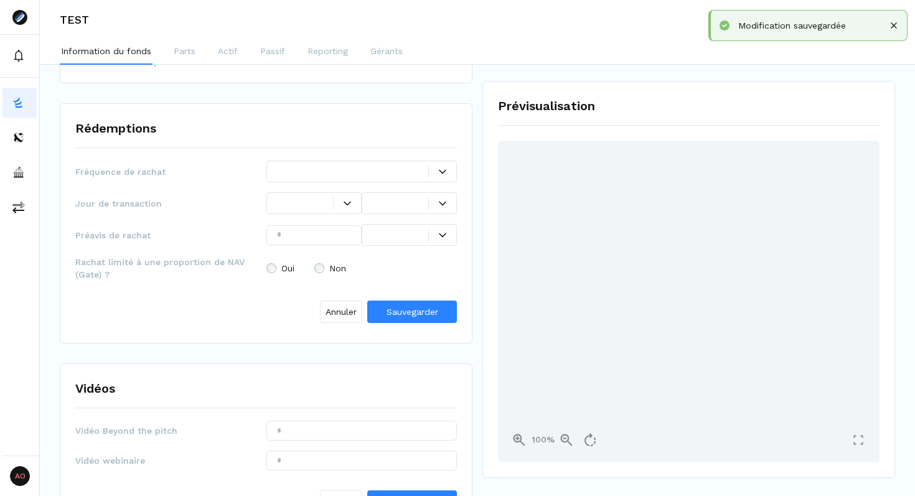
scroll to position [1935, 0]
click at [312, 145] on div "Rédemptions Fréquence de rachat Jour de transaction Préavis de rachat Rachat li…" at bounding box center [266, 222] width 413 height 240
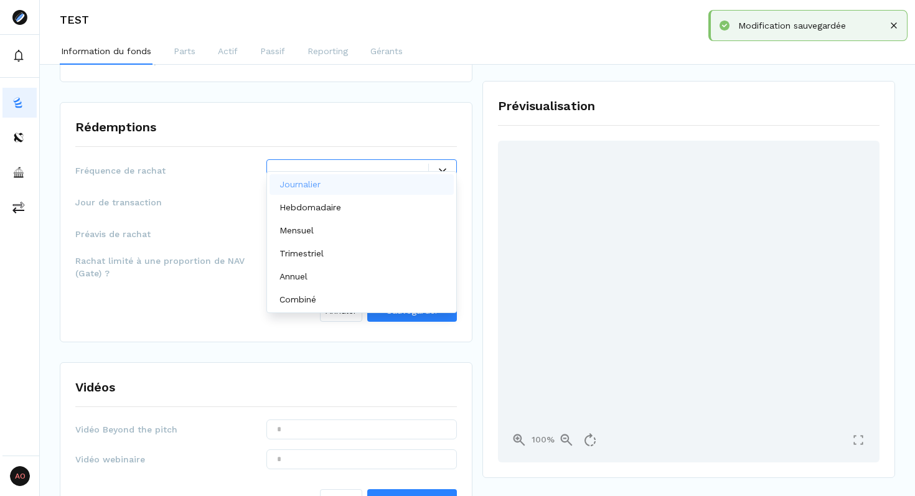
click at [301, 164] on div at bounding box center [353, 170] width 152 height 13
click at [332, 204] on p "Hebdomadaire" at bounding box center [310, 207] width 62 height 13
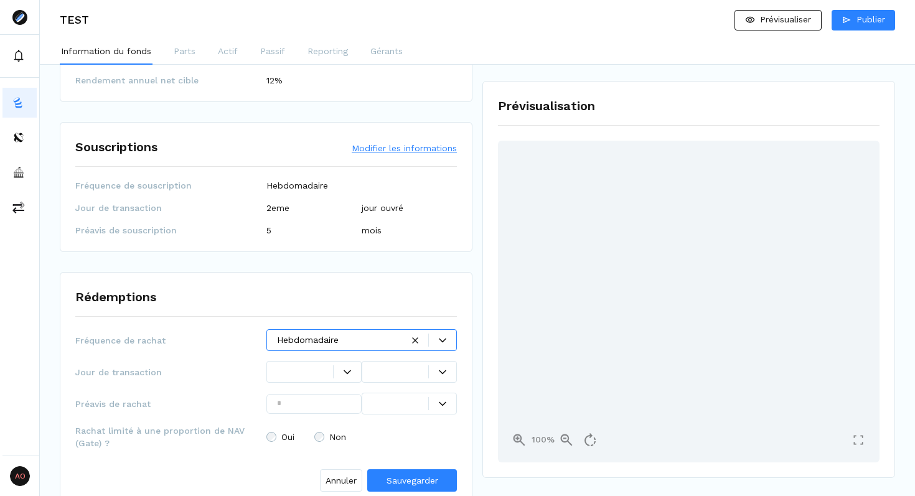
scroll to position [1772, 0]
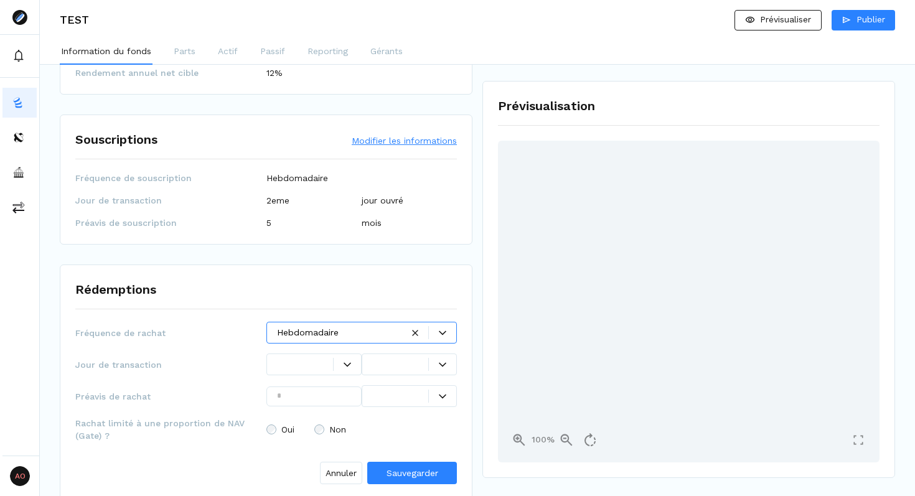
click at [317, 357] on div at bounding box center [313, 364] width 95 height 22
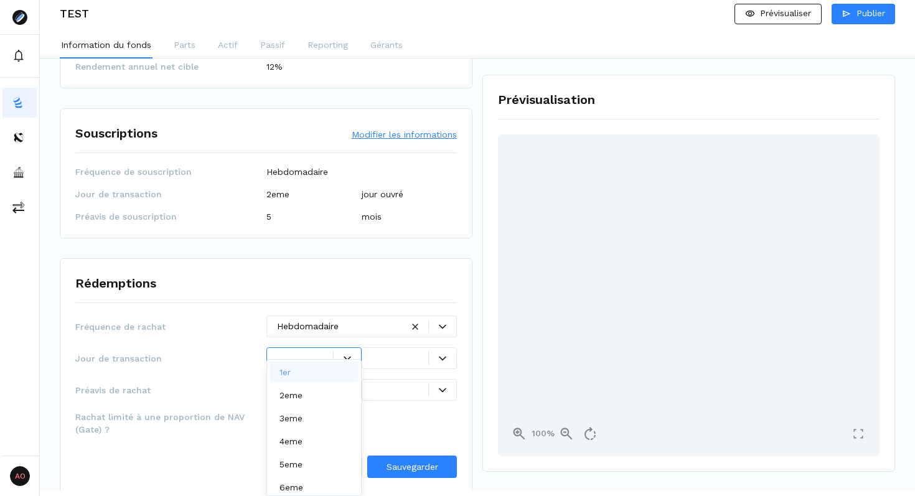
scroll to position [6, 0]
click at [320, 421] on div "3eme" at bounding box center [313, 418] width 89 height 21
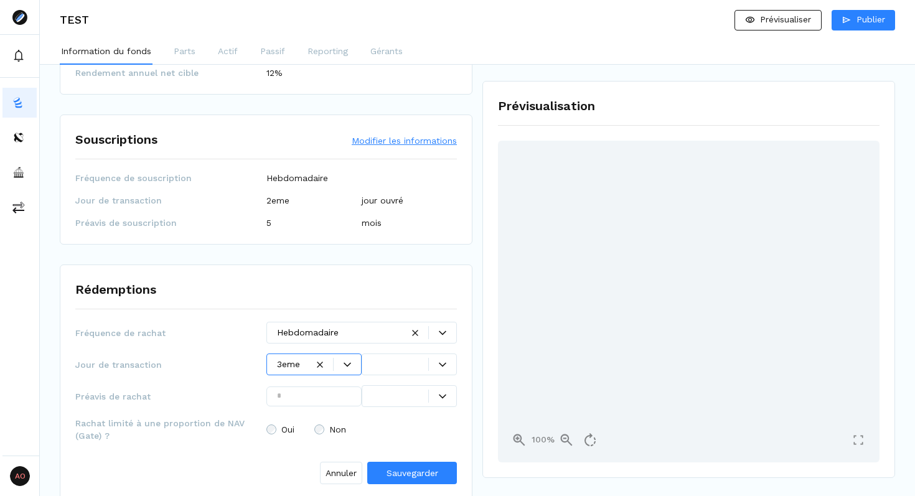
click at [389, 354] on div at bounding box center [409, 364] width 95 height 22
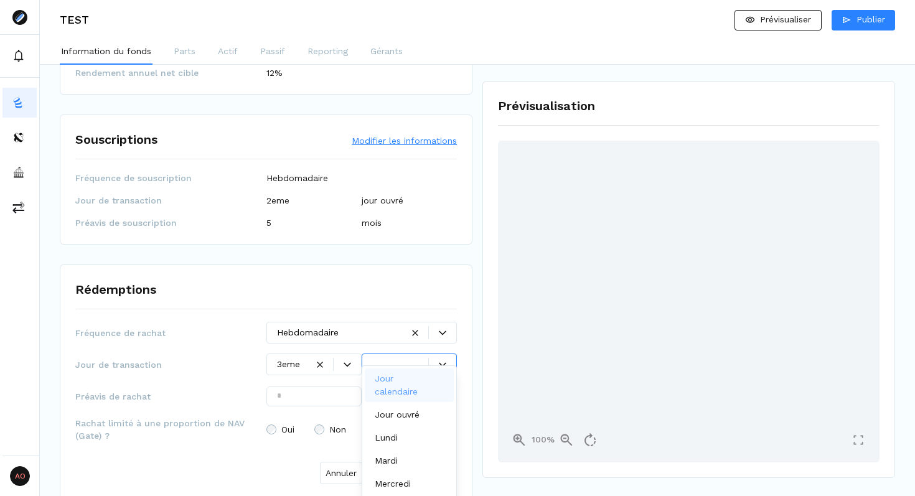
scroll to position [6, 0]
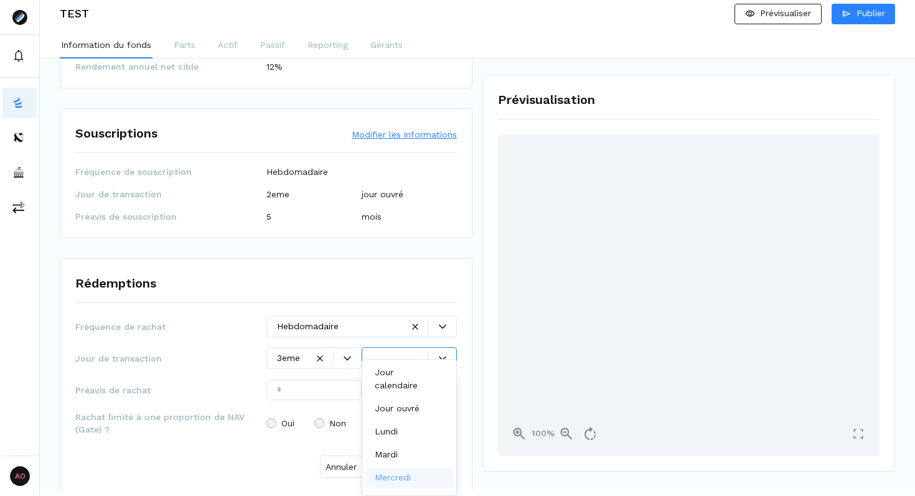
click at [417, 477] on div "Mercredi" at bounding box center [409, 477] width 89 height 21
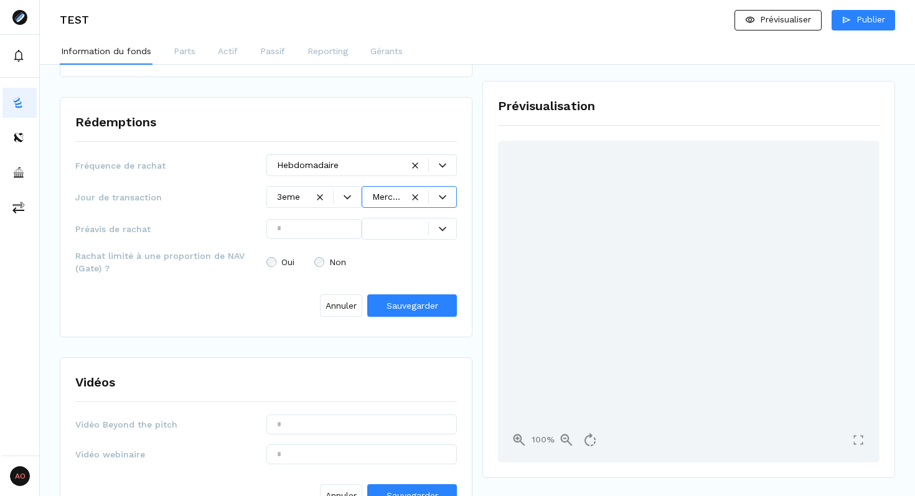
scroll to position [1942, 0]
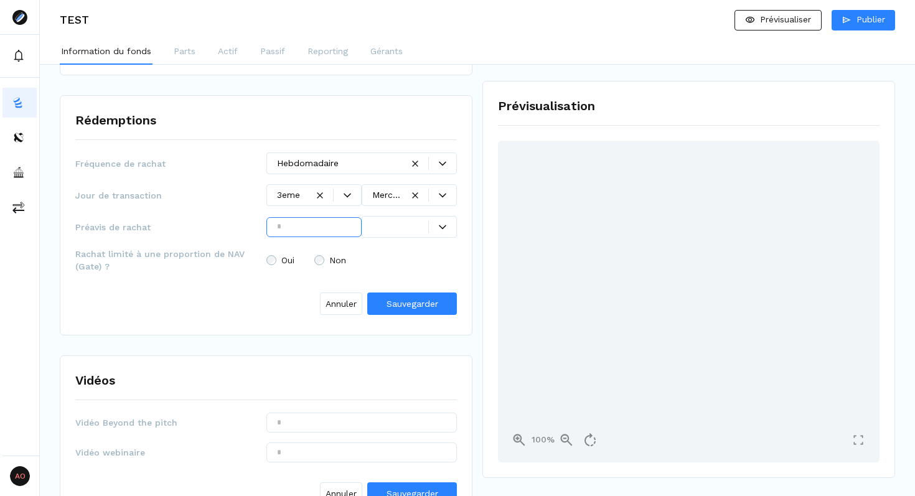
click at [297, 217] on input "text" at bounding box center [313, 227] width 95 height 20
click at [265, 283] on div "Annuler Sauvegarder" at bounding box center [265, 301] width 381 height 37
click at [333, 256] on div "Rachat limité à une proportion de NAV (Gate) ? Oui Non" at bounding box center [265, 260] width 381 height 25
click at [335, 256] on span "Non" at bounding box center [337, 260] width 17 height 9
click at [409, 299] on span "Sauvegarder" at bounding box center [412, 304] width 52 height 10
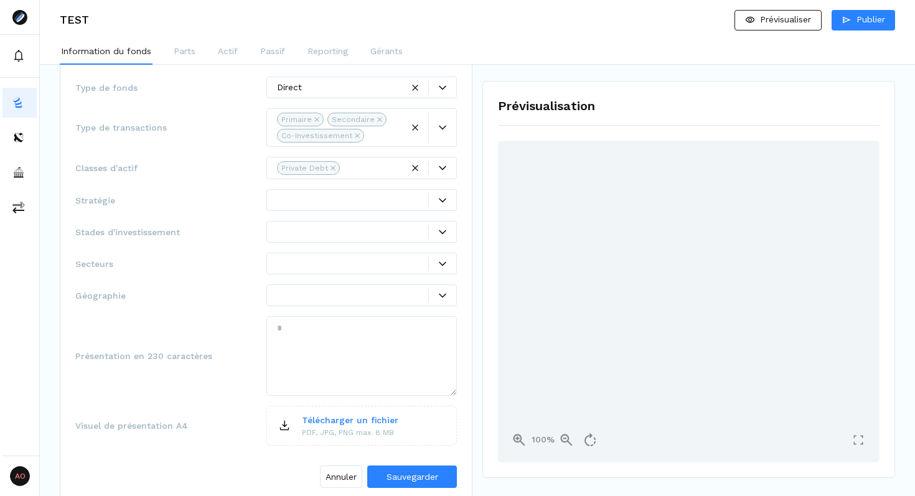
scroll to position [0, 0]
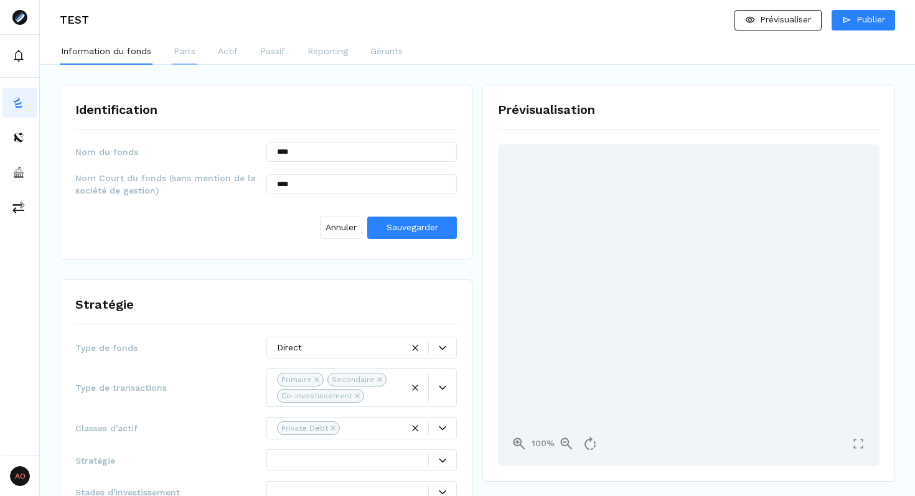
click at [176, 55] on p "Parts" at bounding box center [185, 51] width 22 height 13
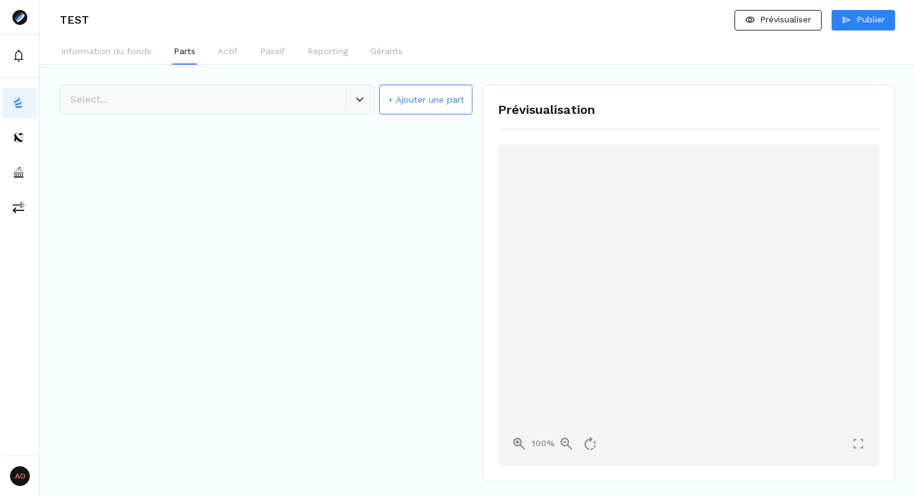
click at [393, 89] on button "+ Ajouter une part" at bounding box center [425, 100] width 93 height 30
click at [307, 161] on input "*" at bounding box center [361, 154] width 191 height 20
click at [377, 180] on button "Créer la part" at bounding box center [412, 190] width 90 height 22
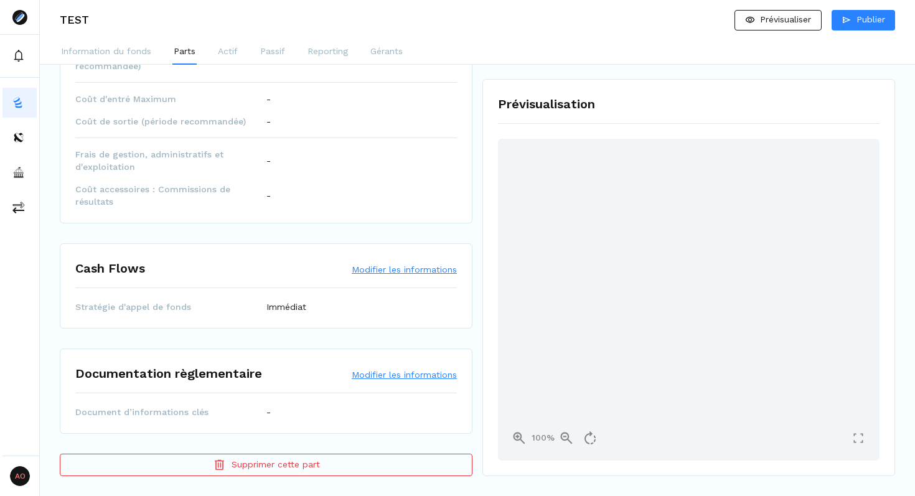
scroll to position [770, 0]
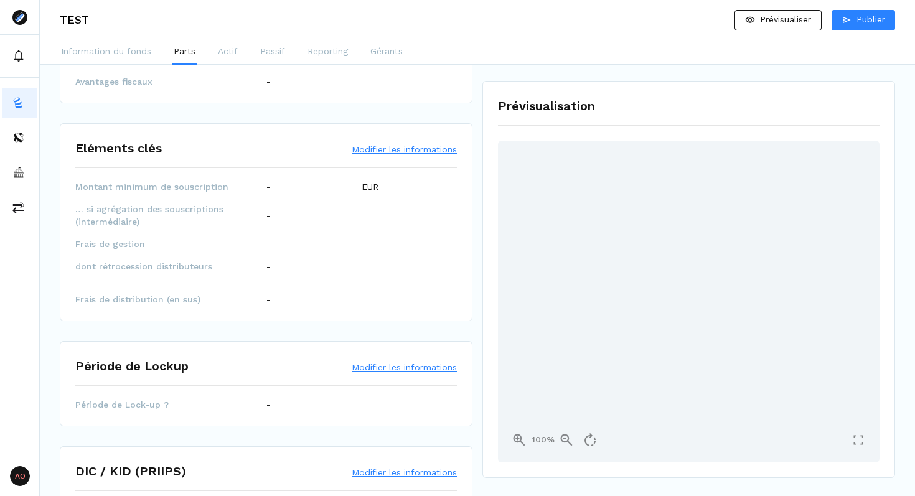
scroll to position [0, 0]
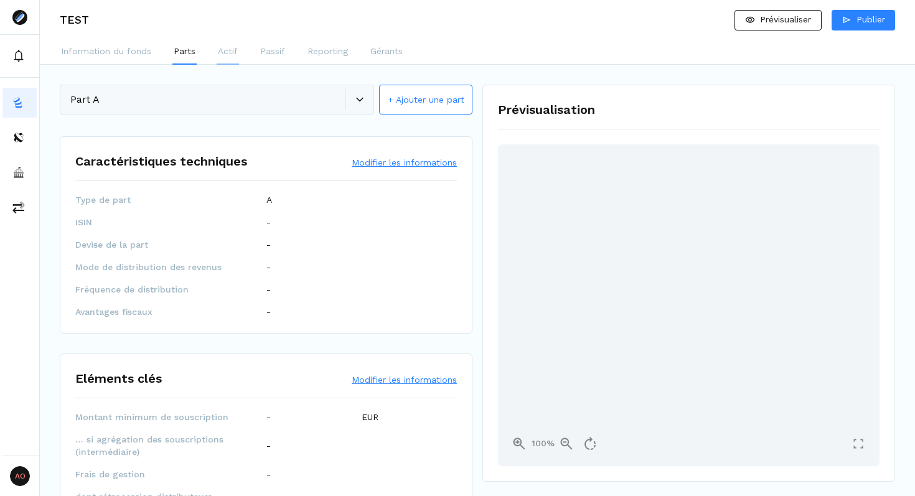
click at [228, 58] on p "Actif" at bounding box center [228, 51] width 20 height 13
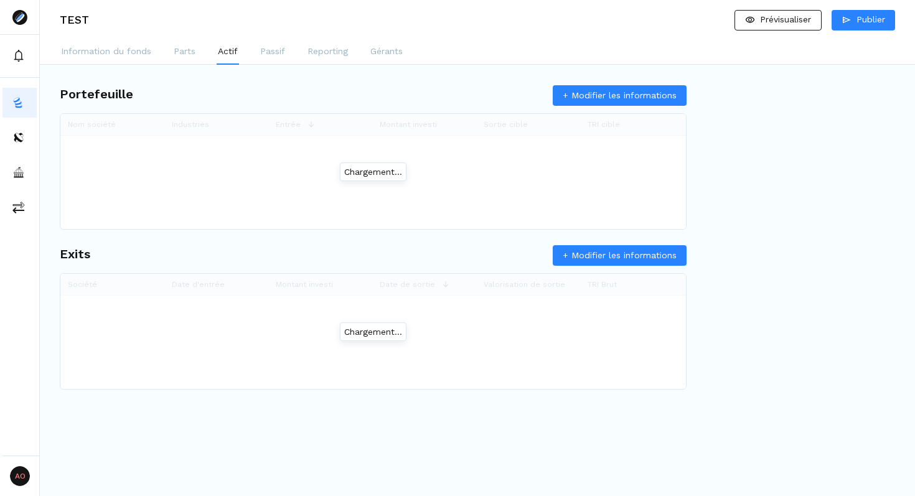
click at [288, 58] on div "Information du fonds Parts Actif Passif Reporting Gérants" at bounding box center [477, 52] width 875 height 25
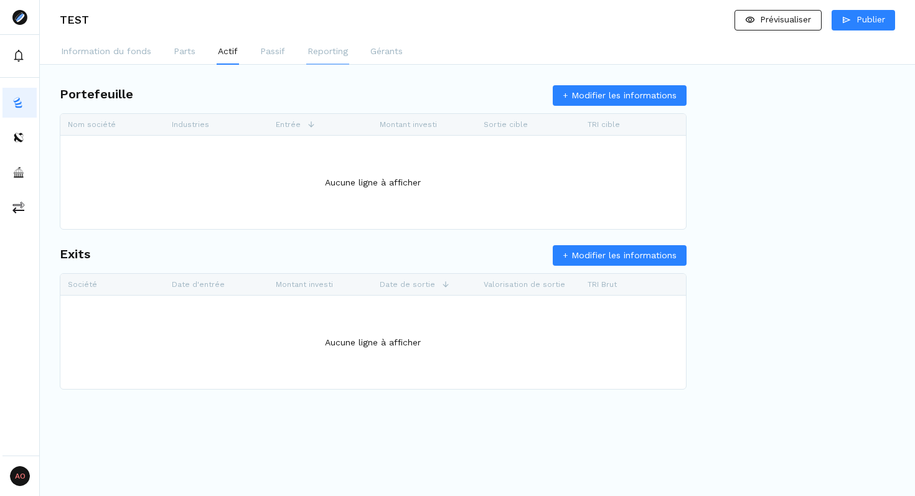
click at [331, 51] on p "Reporting" at bounding box center [327, 51] width 40 height 13
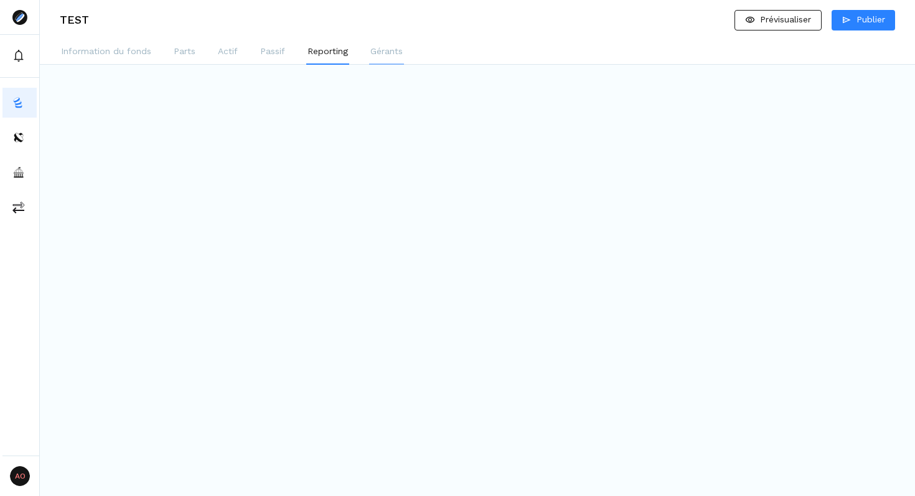
click at [383, 52] on p "Gérants" at bounding box center [386, 51] width 32 height 13
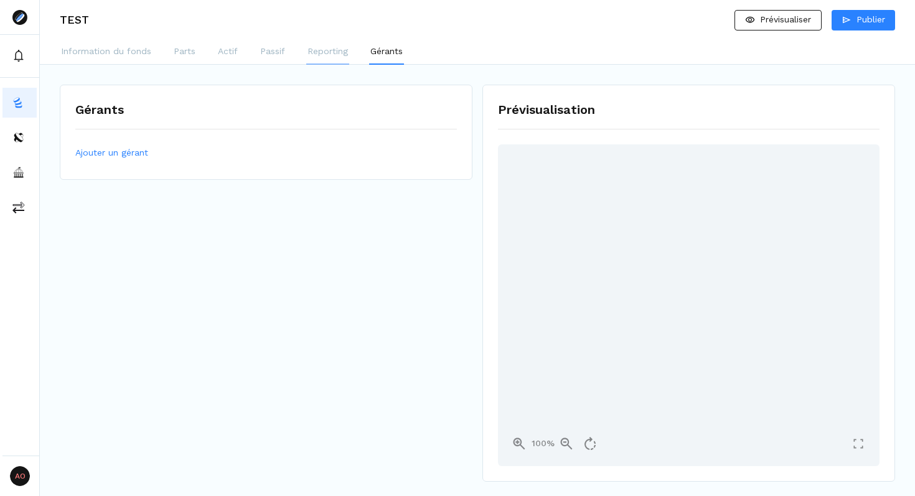
click at [326, 56] on p "Reporting" at bounding box center [327, 51] width 40 height 13
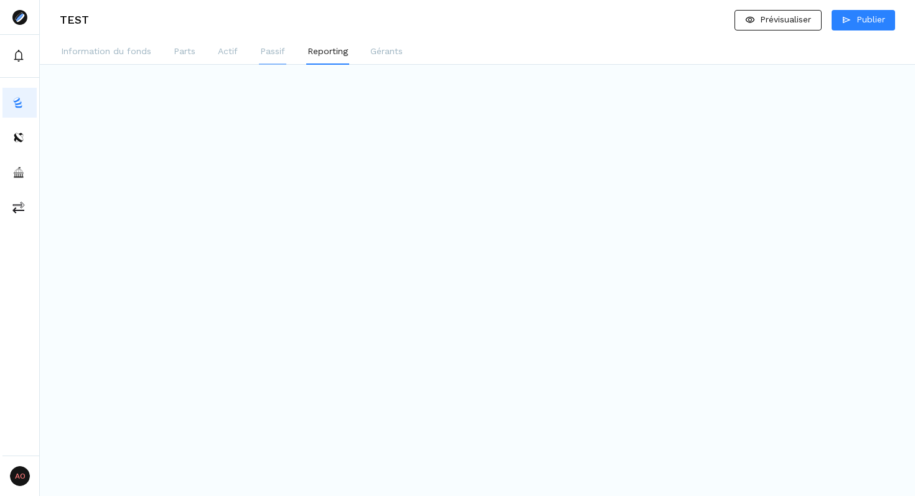
click at [266, 55] on p "Passif" at bounding box center [272, 51] width 25 height 13
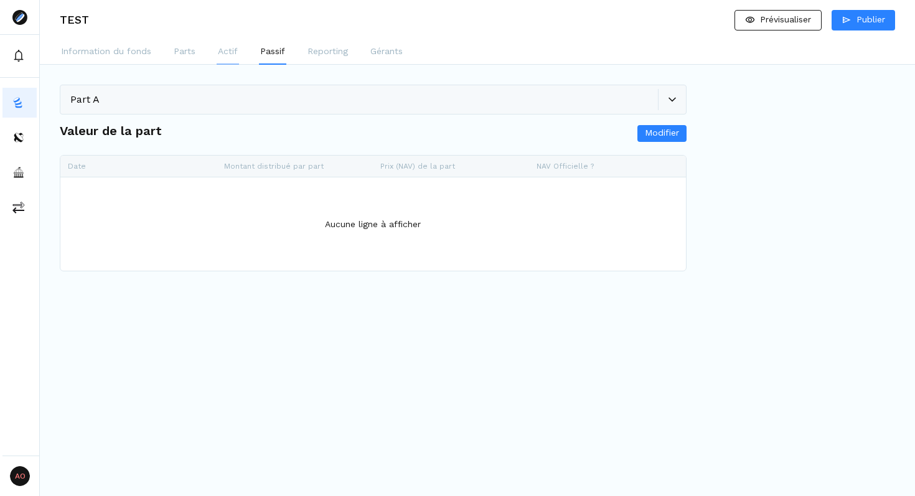
click at [222, 54] on p "Actif" at bounding box center [228, 51] width 20 height 13
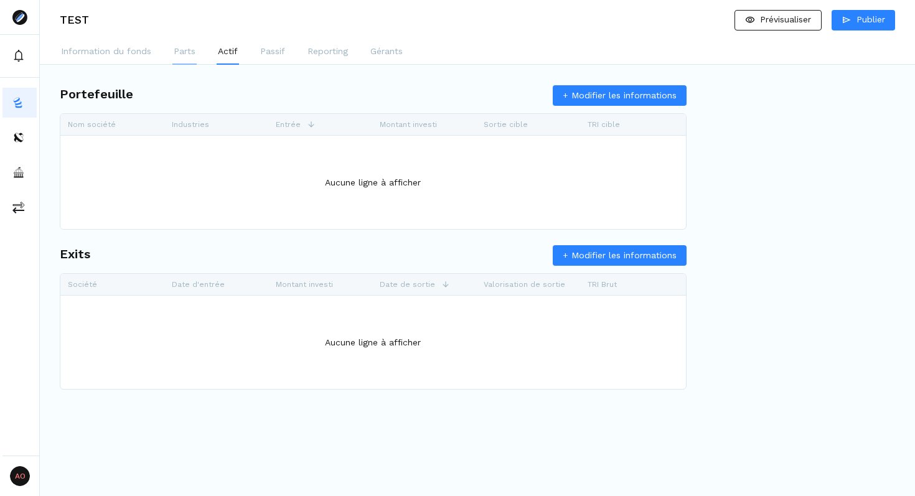
click at [174, 54] on p "Parts" at bounding box center [185, 51] width 22 height 13
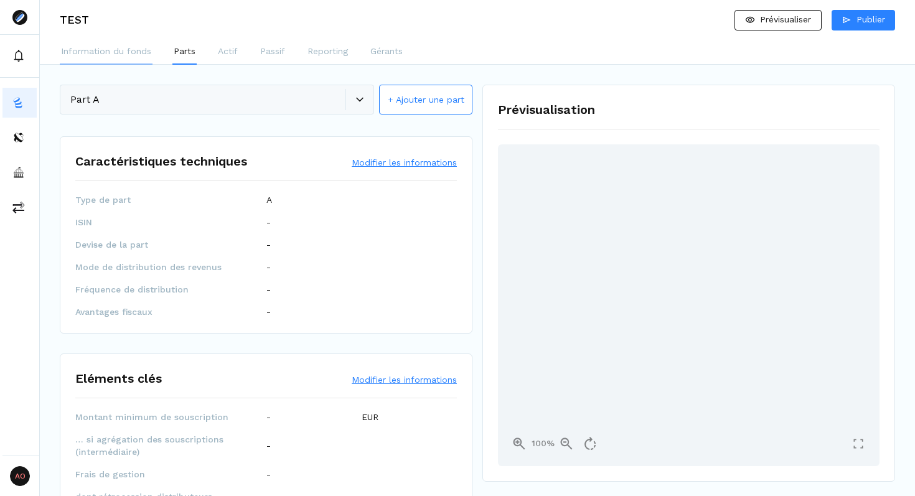
click at [98, 55] on p "Information du fonds" at bounding box center [106, 51] width 90 height 13
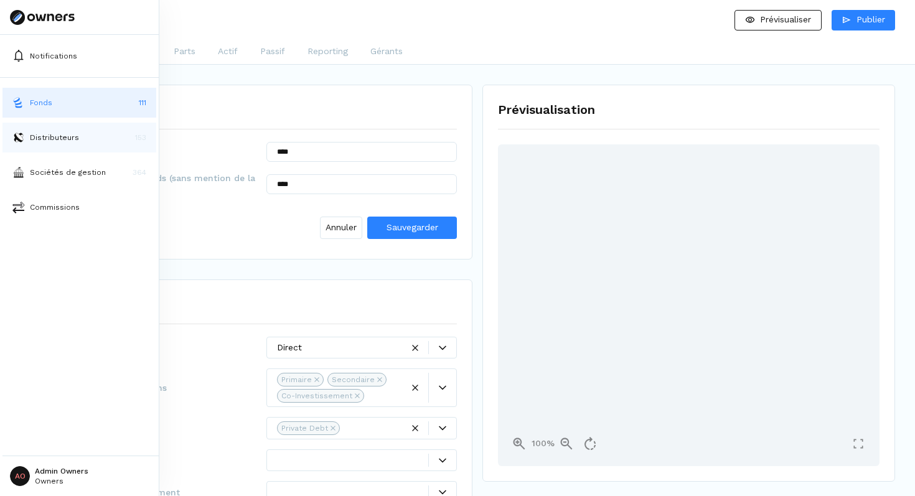
click at [80, 129] on button "Distributeurs 153" at bounding box center [79, 138] width 154 height 30
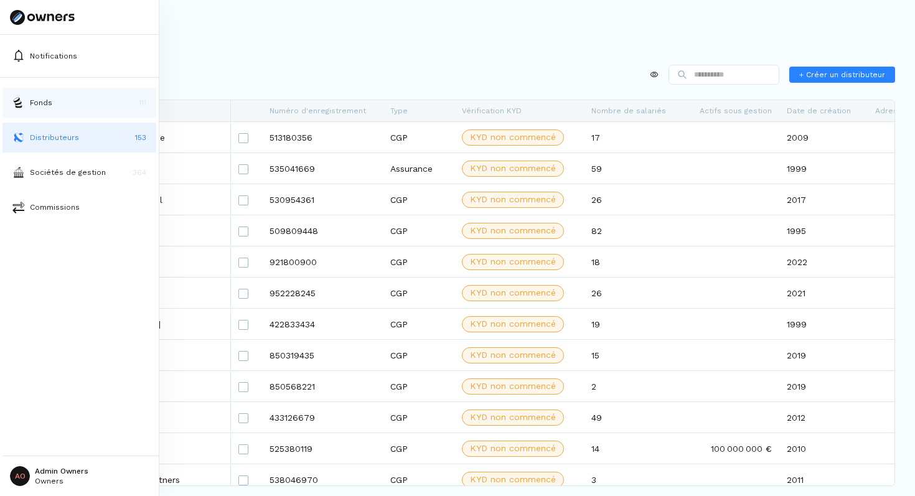
click at [40, 110] on button "Fonds 111" at bounding box center [79, 103] width 154 height 30
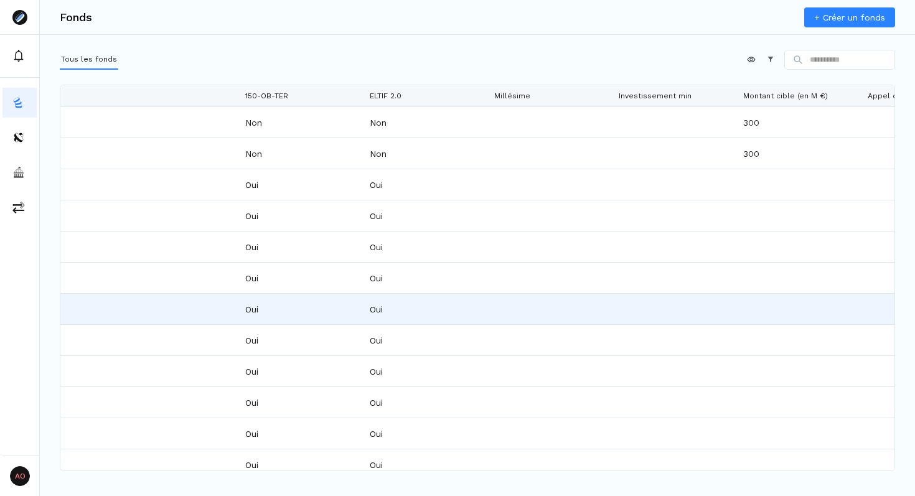
scroll to position [0, 2237]
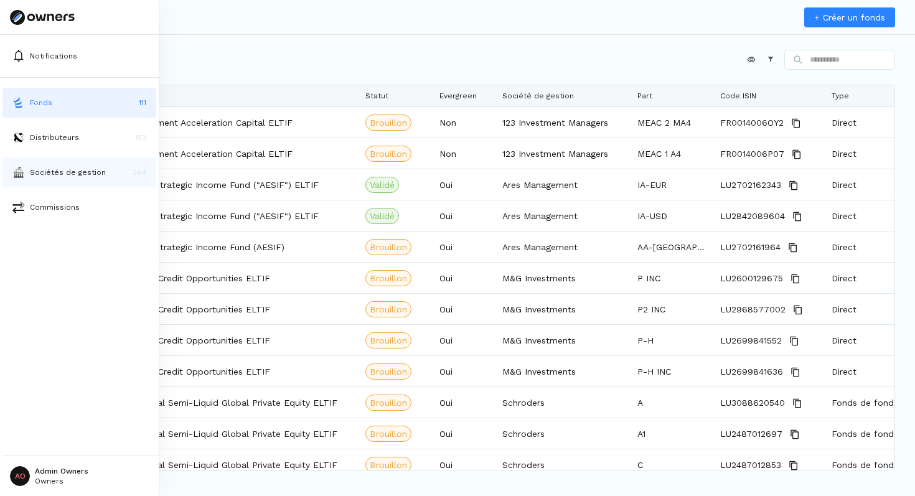
click at [63, 175] on p "Sociétés de gestion" at bounding box center [68, 172] width 76 height 11
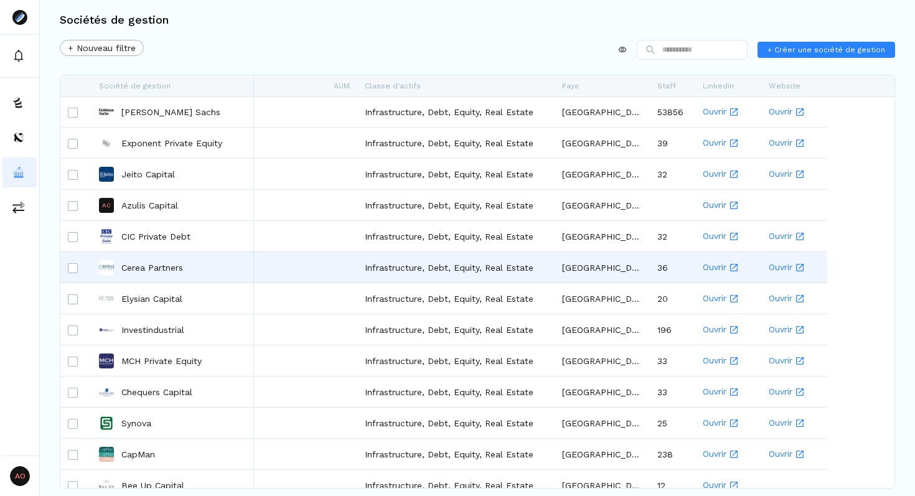
scroll to position [5038, 0]
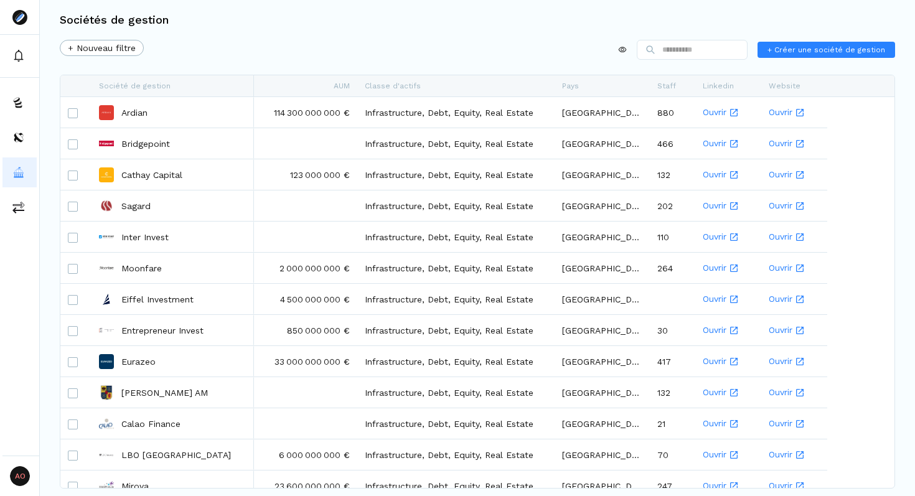
click at [310, 53] on div "+ Nouveau filtre + Créer une société de gestion" at bounding box center [477, 52] width 835 height 25
